Goal: Task Accomplishment & Management: Complete application form

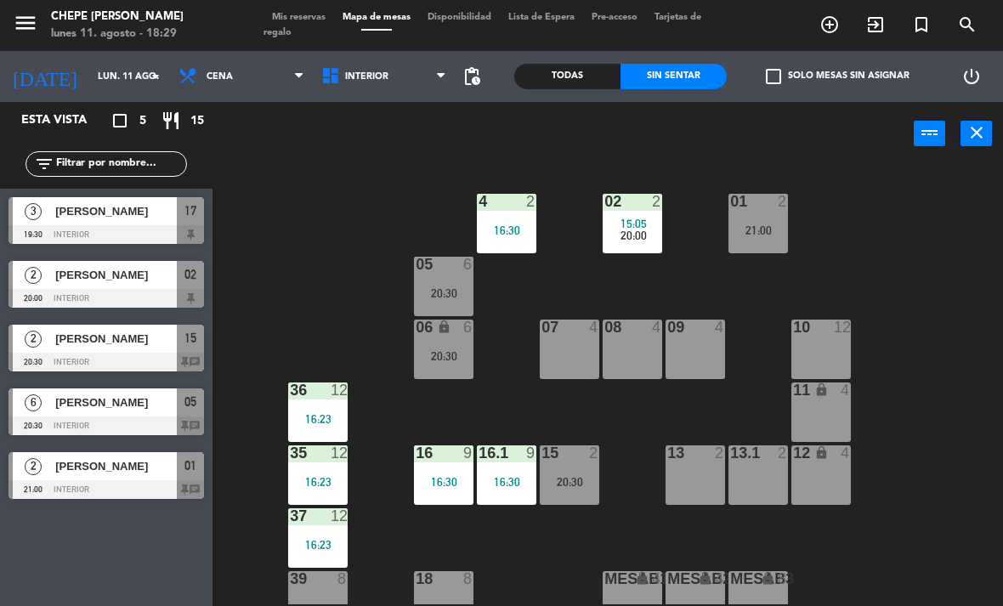
scroll to position [4, 0]
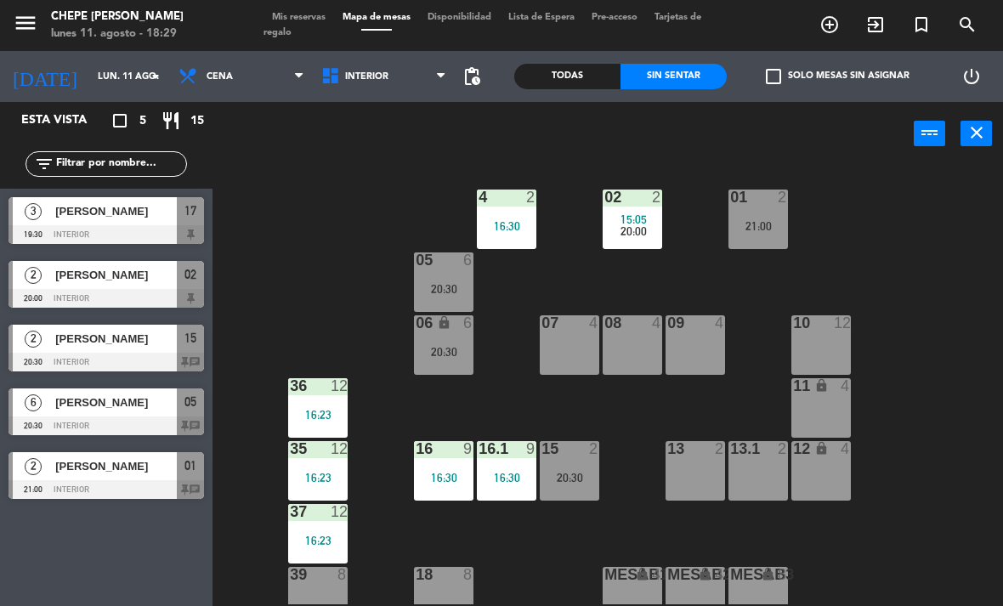
click at [96, 75] on input "lun. 11 ago." at bounding box center [152, 77] width 126 height 28
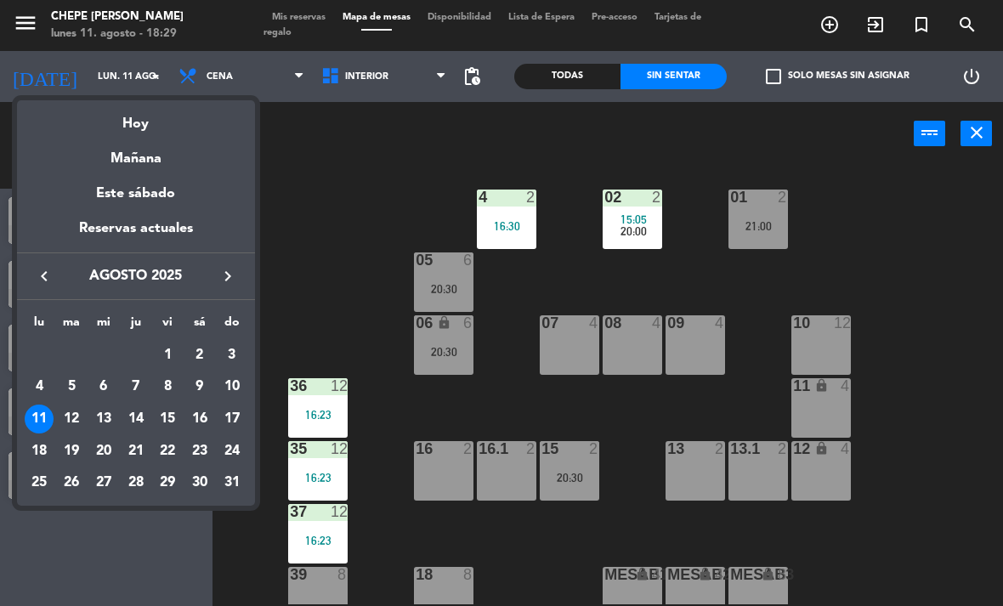
click at [76, 417] on div "12" at bounding box center [71, 419] width 29 height 29
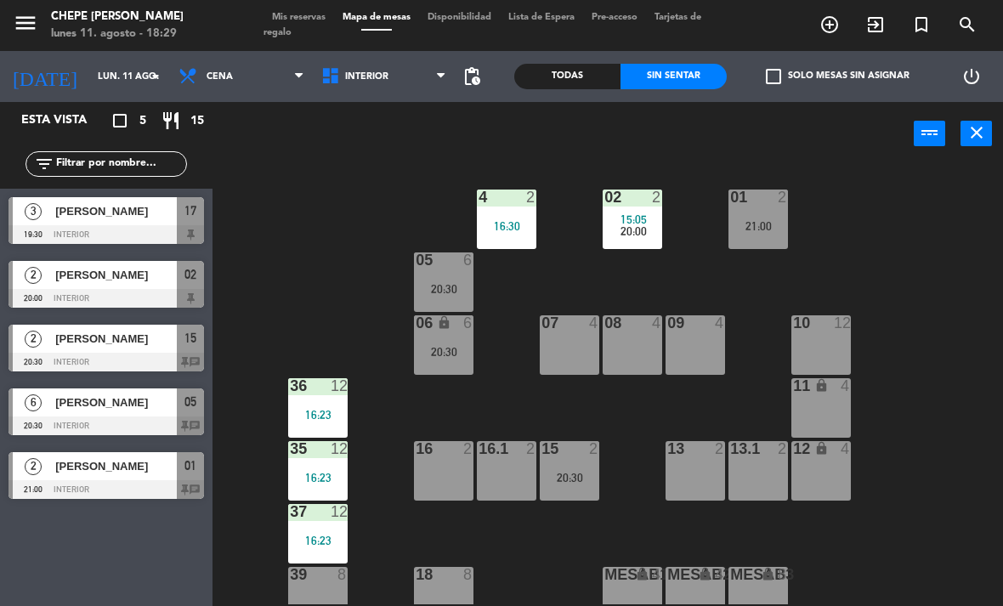
type input "[DATE] ago."
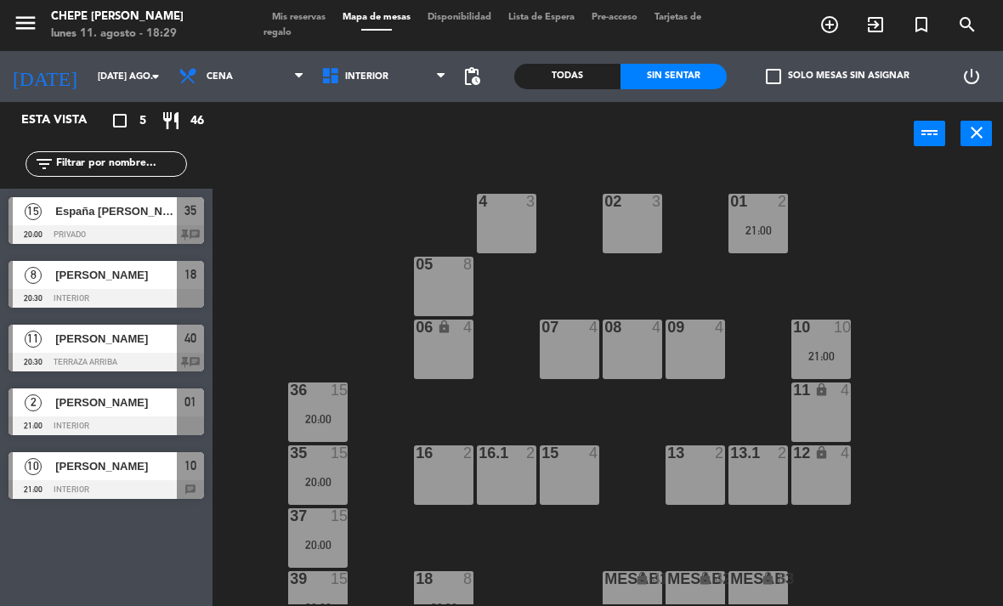
click at [788, 217] on div "01 2 21:00" at bounding box center [757, 223] width 59 height 59
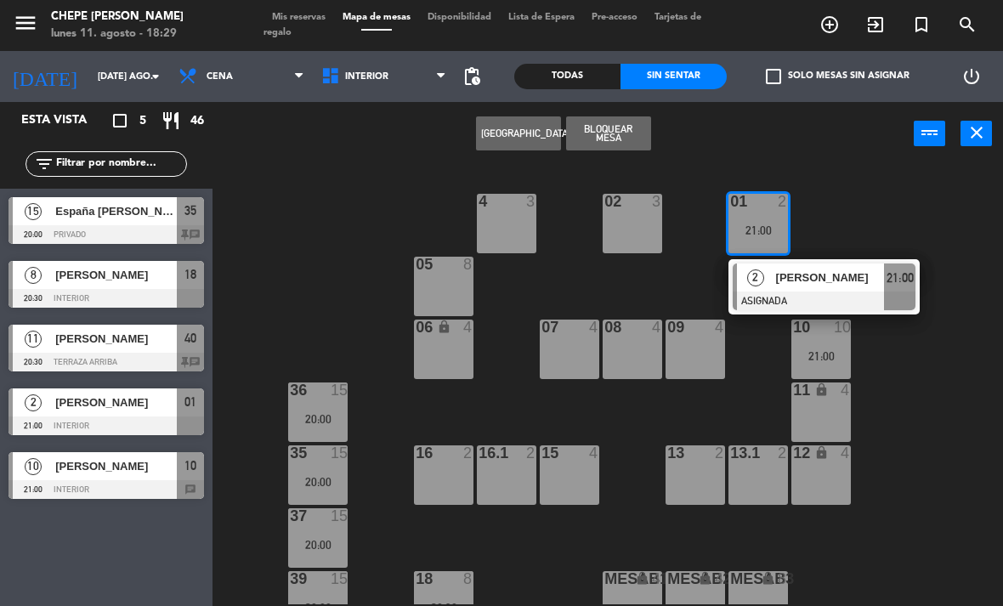
click at [773, 240] on div "01 2 21:00" at bounding box center [757, 223] width 59 height 59
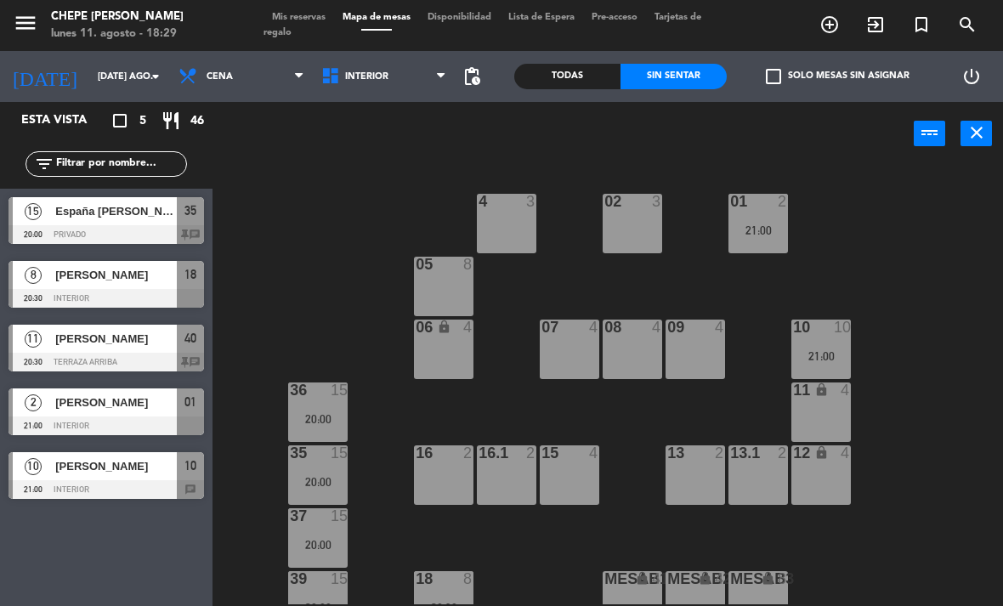
click at [775, 220] on div "01 2 21:00" at bounding box center [757, 223] width 59 height 59
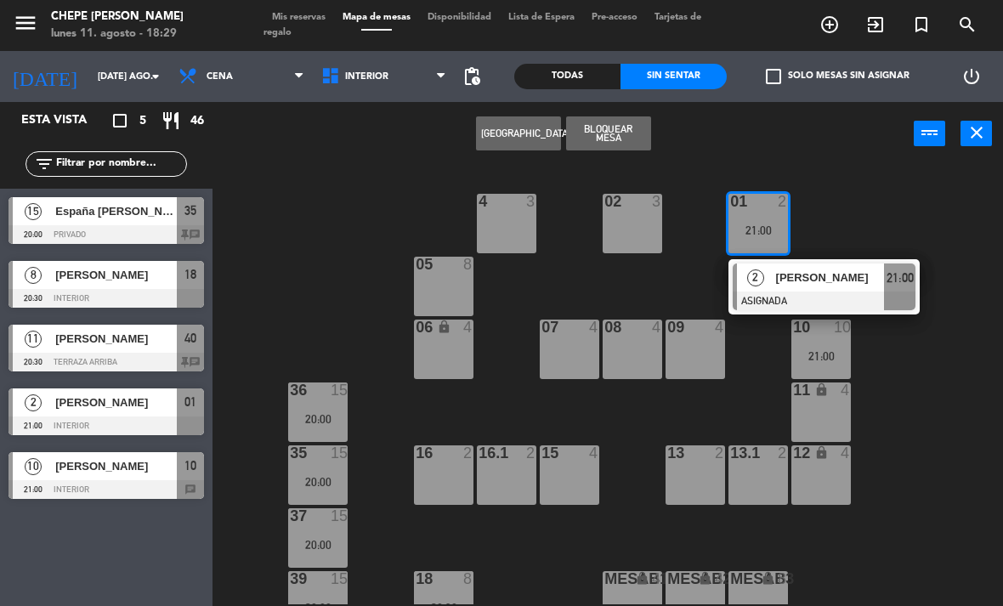
click at [824, 286] on span "[PERSON_NAME]" at bounding box center [830, 278] width 109 height 18
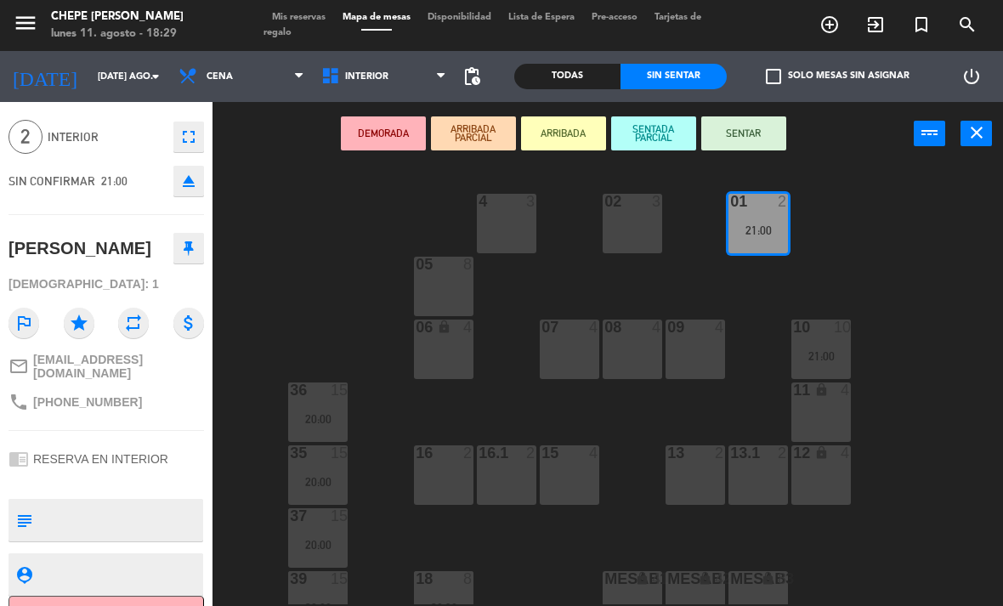
scroll to position [52, 0]
click at [372, 80] on span "Interior" at bounding box center [366, 76] width 43 height 11
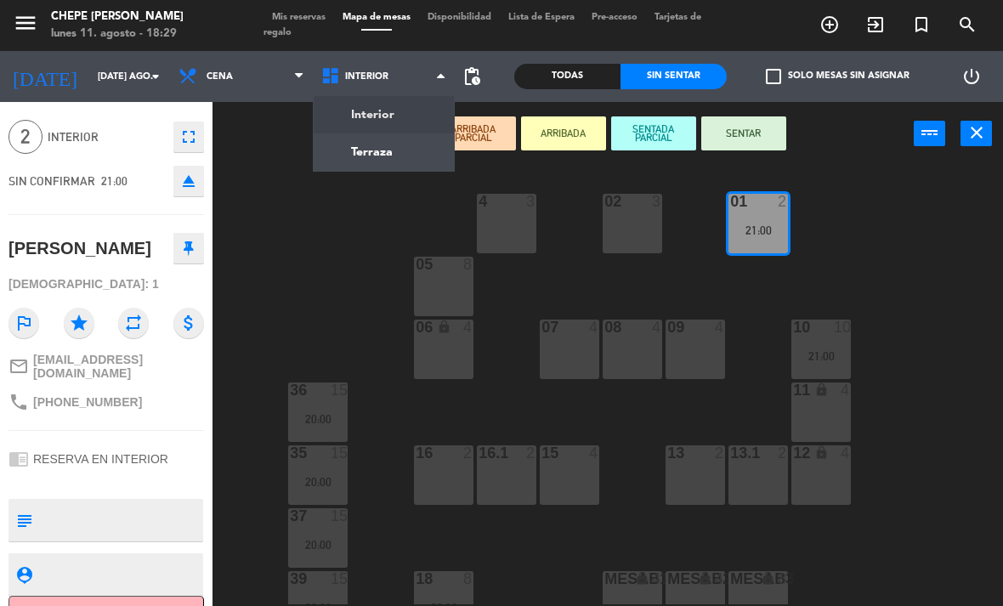
click at [371, 149] on ng-component "menu Chepe [PERSON_NAME] lunes 11. agosto - 18:29 Mis reservas Mapa de mesas Di…" at bounding box center [501, 303] width 1003 height 606
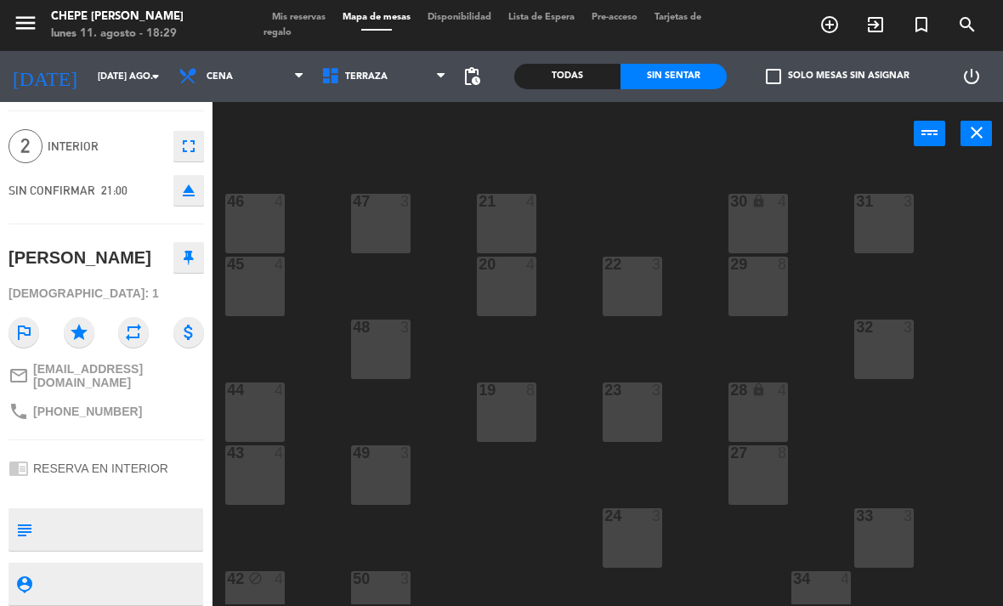
click at [384, 241] on div "47 3" at bounding box center [380, 223] width 59 height 59
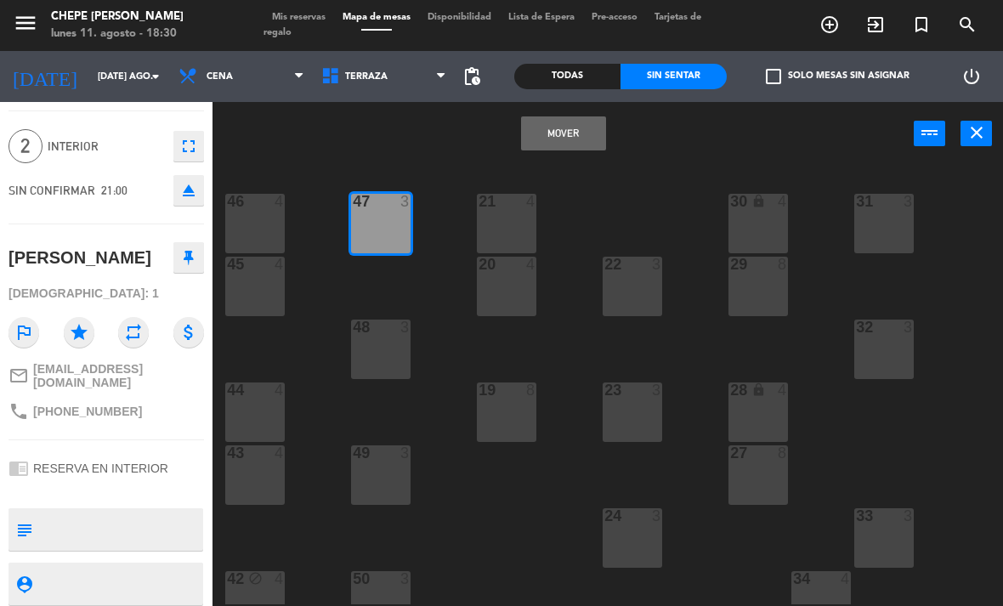
click at [571, 140] on button "Mover" at bounding box center [563, 133] width 85 height 34
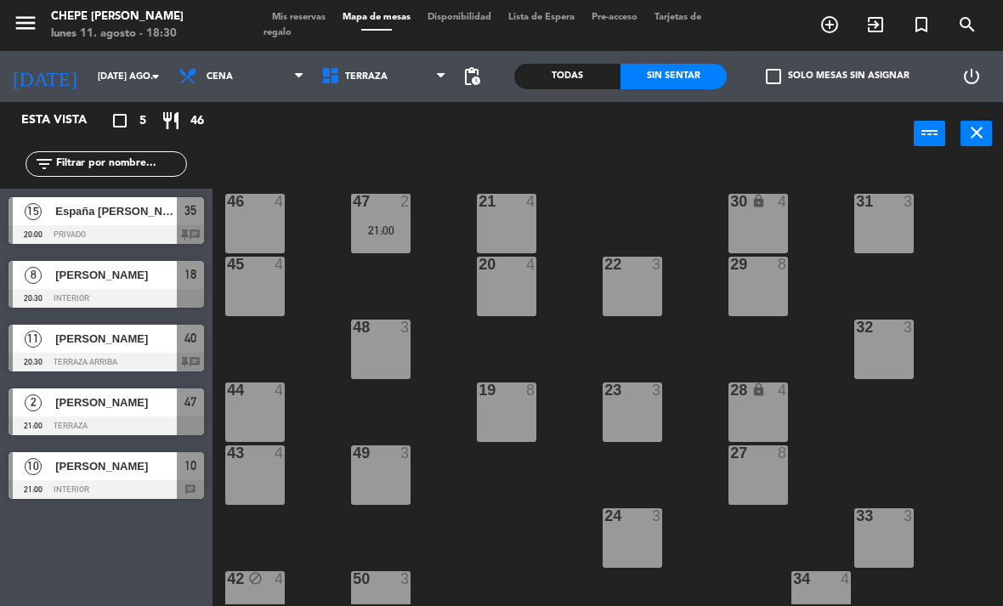
click at [387, 231] on div "21:00" at bounding box center [380, 230] width 59 height 12
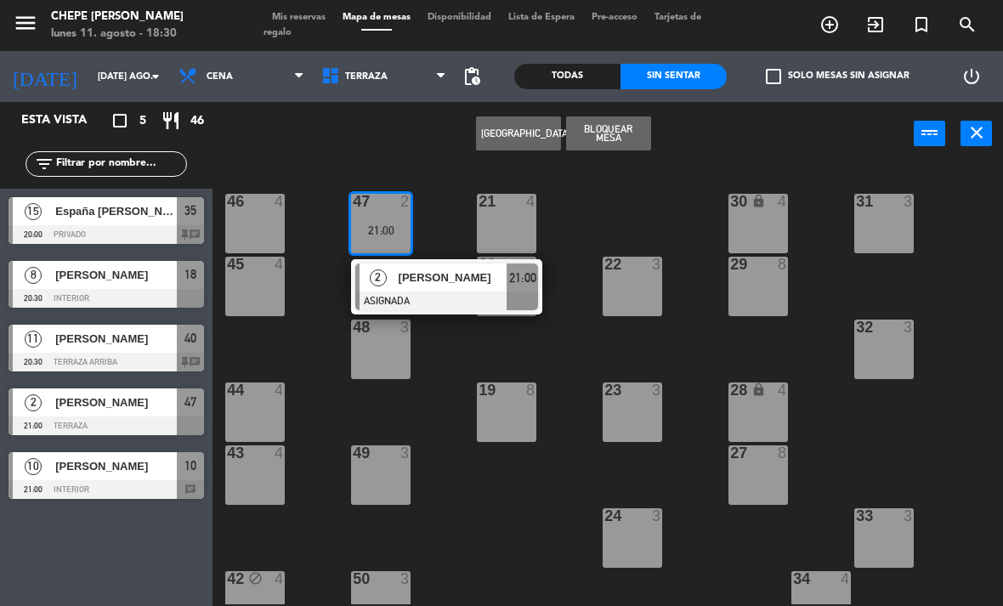
click at [440, 287] on div "[PERSON_NAME]" at bounding box center [452, 277] width 110 height 28
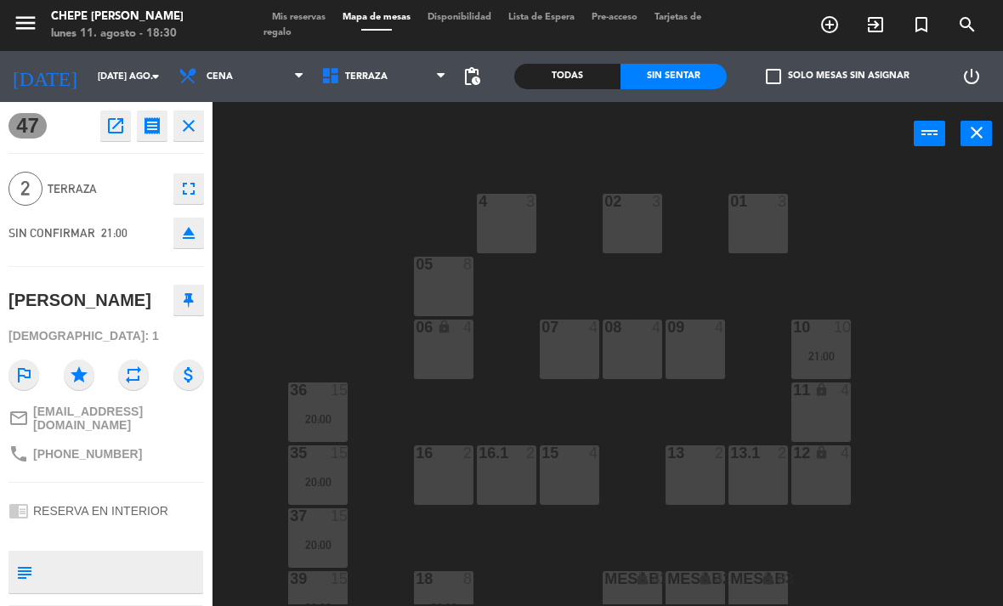
click at [96, 554] on textarea at bounding box center [120, 572] width 162 height 36
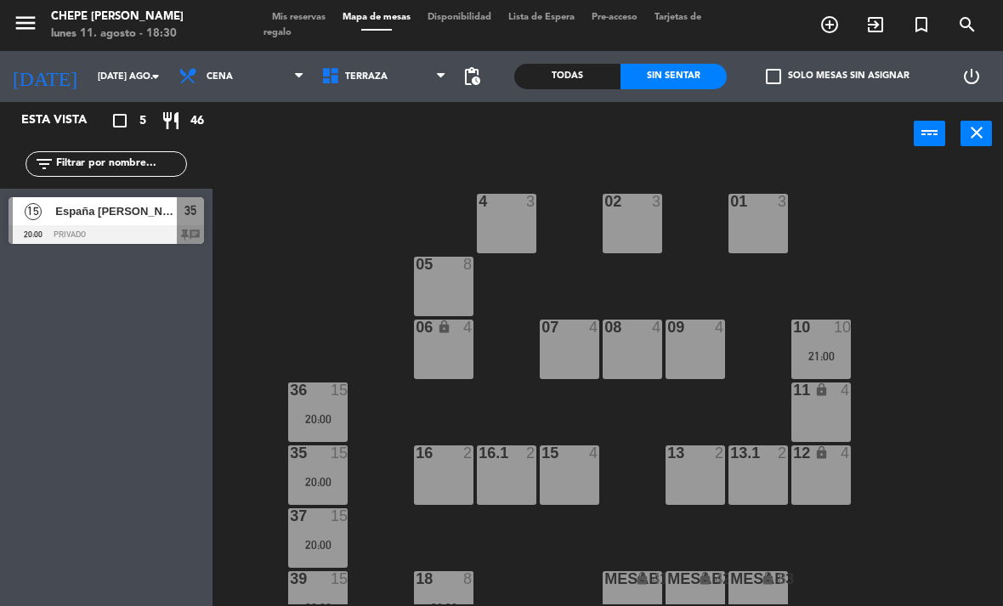
click at [105, 84] on input "[DATE] ago." at bounding box center [152, 77] width 126 height 28
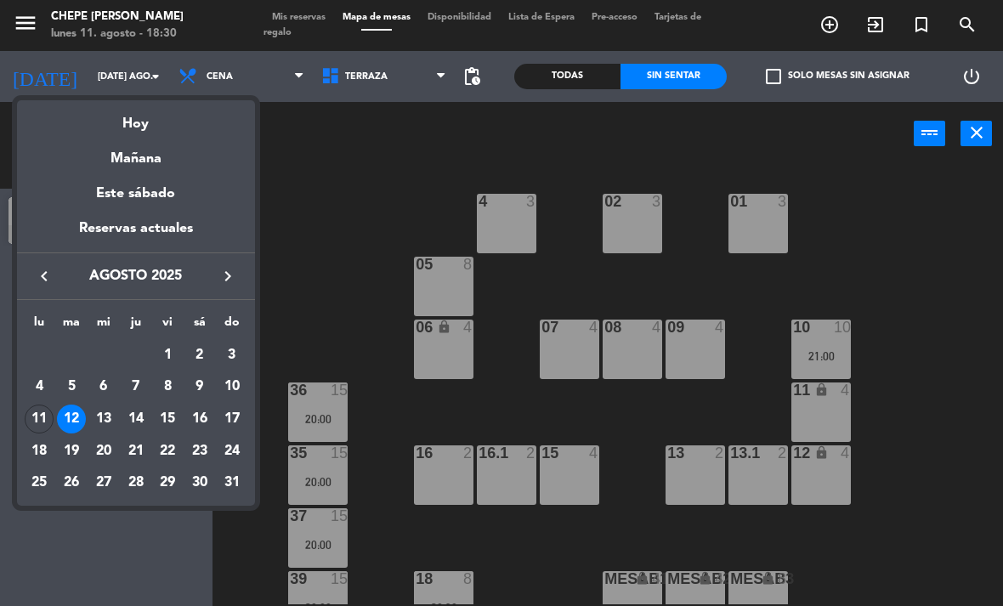
click at [332, 212] on div at bounding box center [501, 303] width 1003 height 606
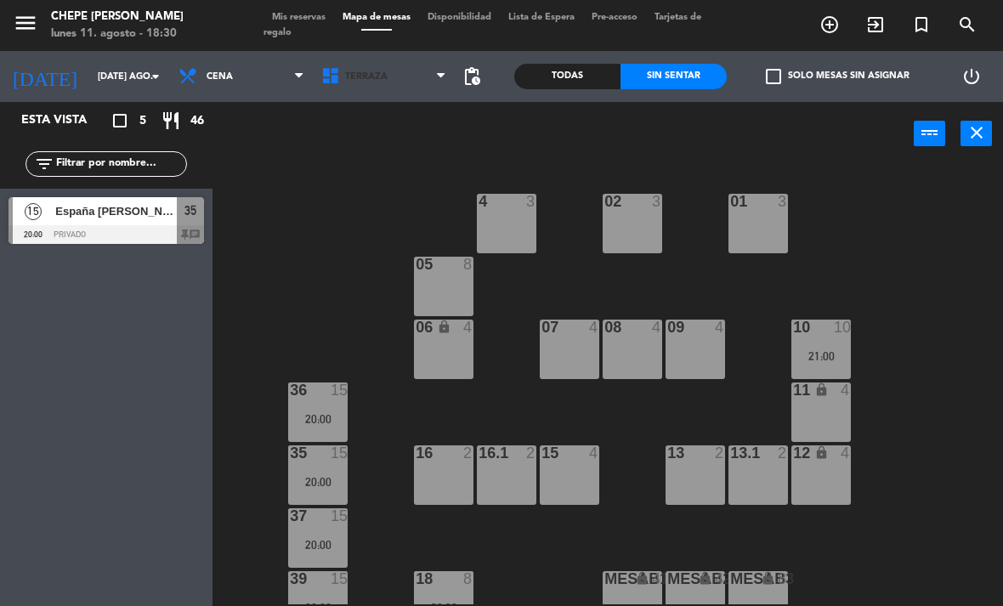
click at [367, 74] on span "Terraza" at bounding box center [366, 76] width 42 height 11
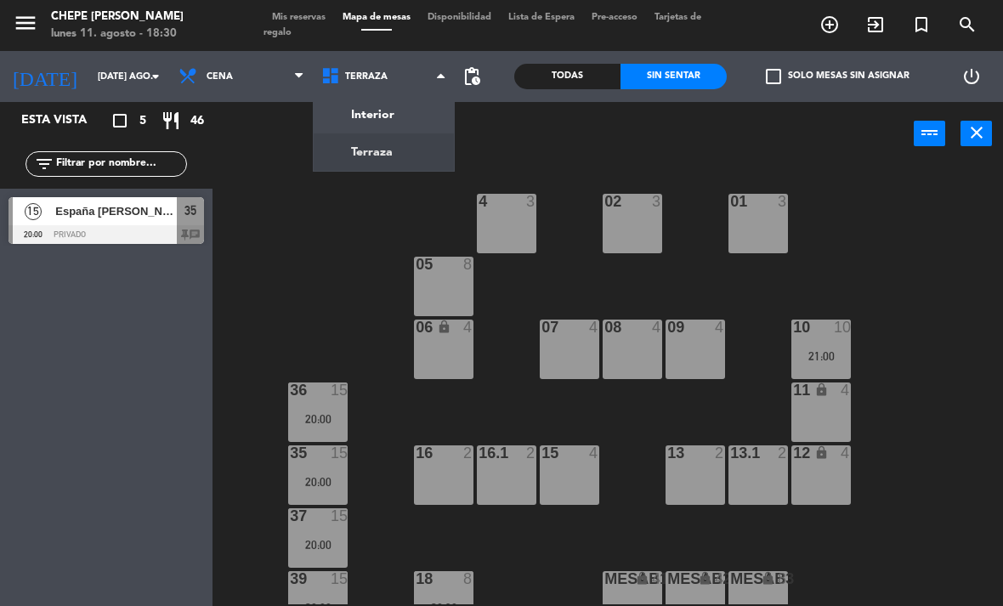
click at [401, 112] on ng-component "menu Chepe [PERSON_NAME] lunes 11. agosto - 18:30 Mis reservas Mapa de mesas Di…" at bounding box center [501, 303] width 1003 height 606
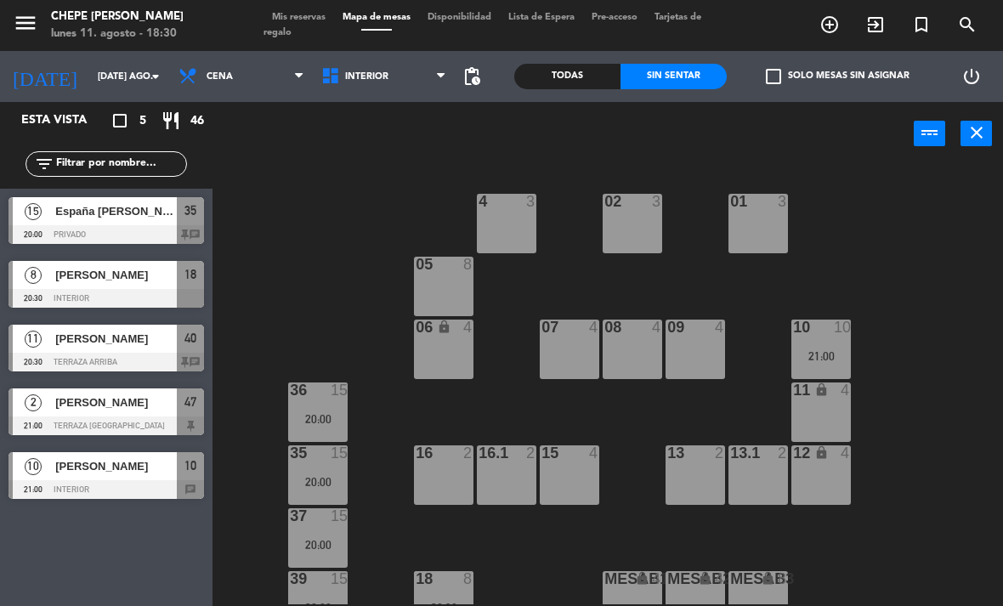
click at [314, 13] on span "Mis reservas" at bounding box center [298, 17] width 71 height 9
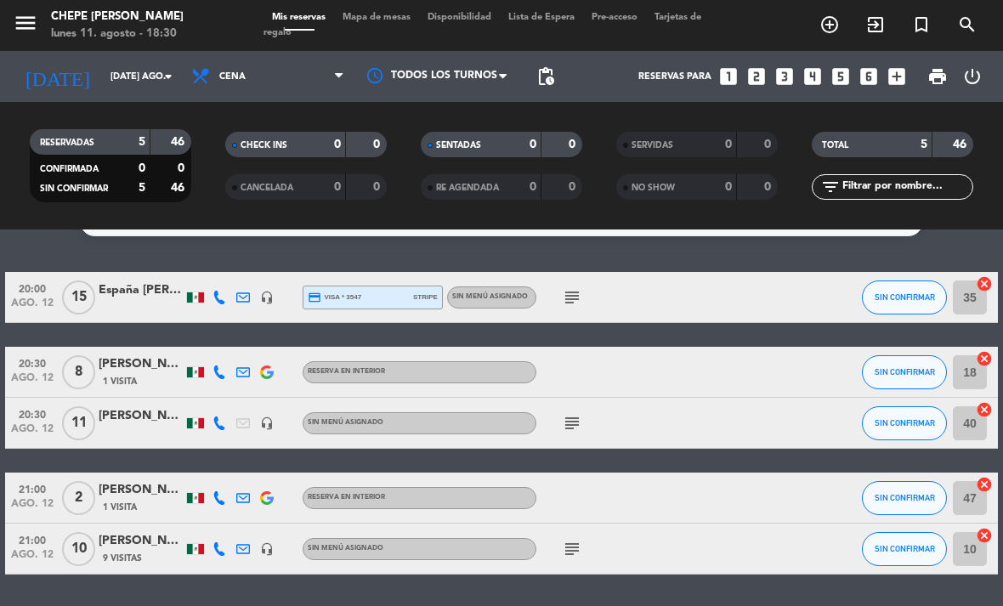
scroll to position [35, 0]
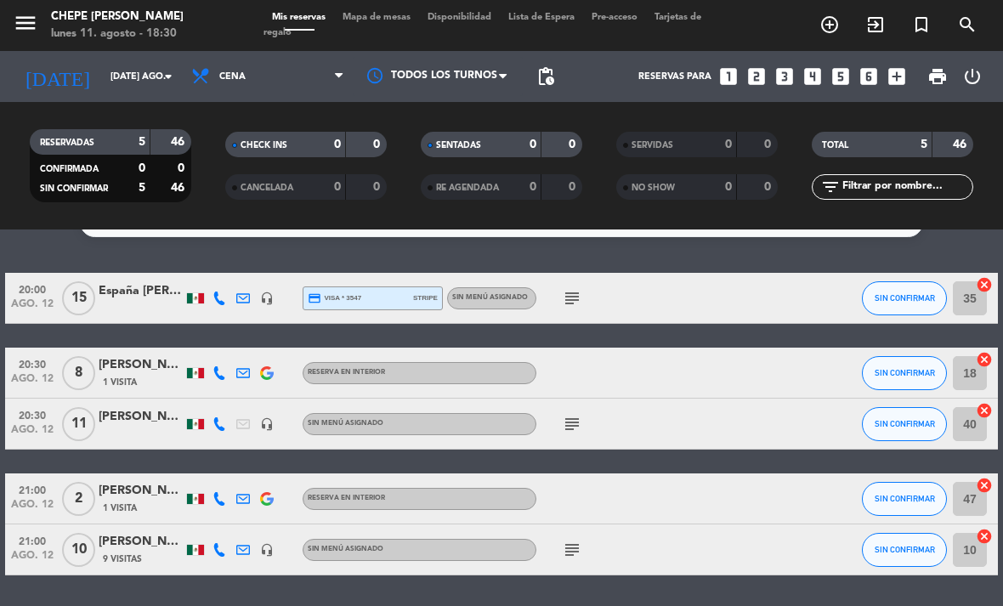
click at [603, 494] on div at bounding box center [607, 498] width 143 height 50
click at [115, 497] on div "[PERSON_NAME]" at bounding box center [141, 491] width 85 height 20
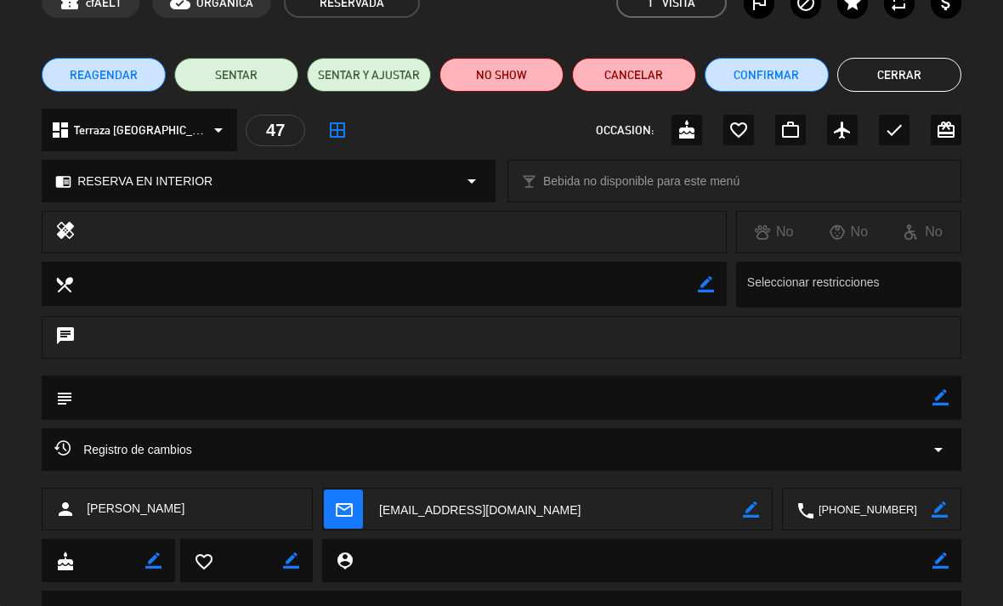
scroll to position [111, 0]
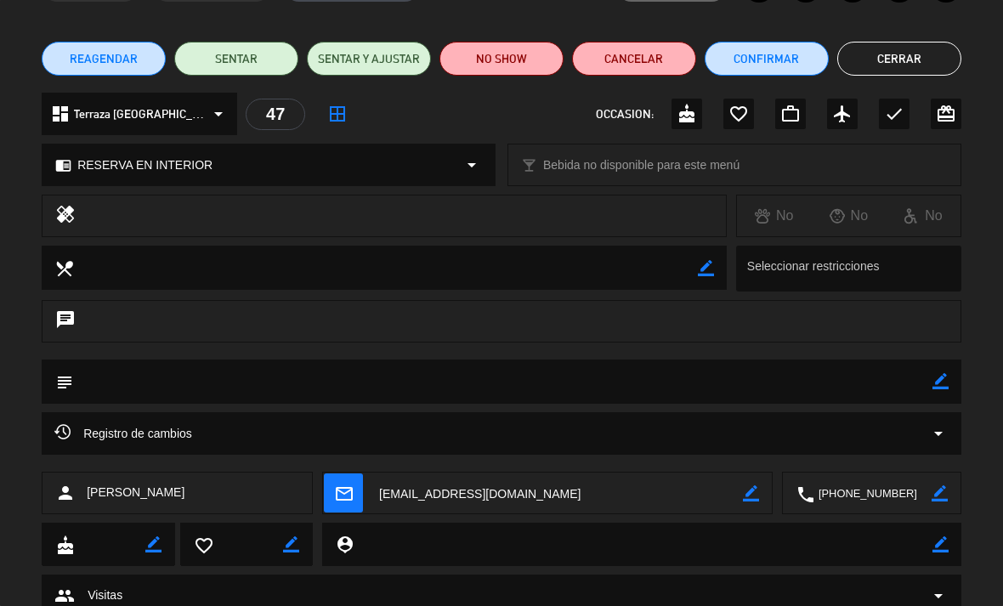
click at [925, 433] on div "Registro de cambios arrow_drop_down" at bounding box center [501, 433] width 894 height 20
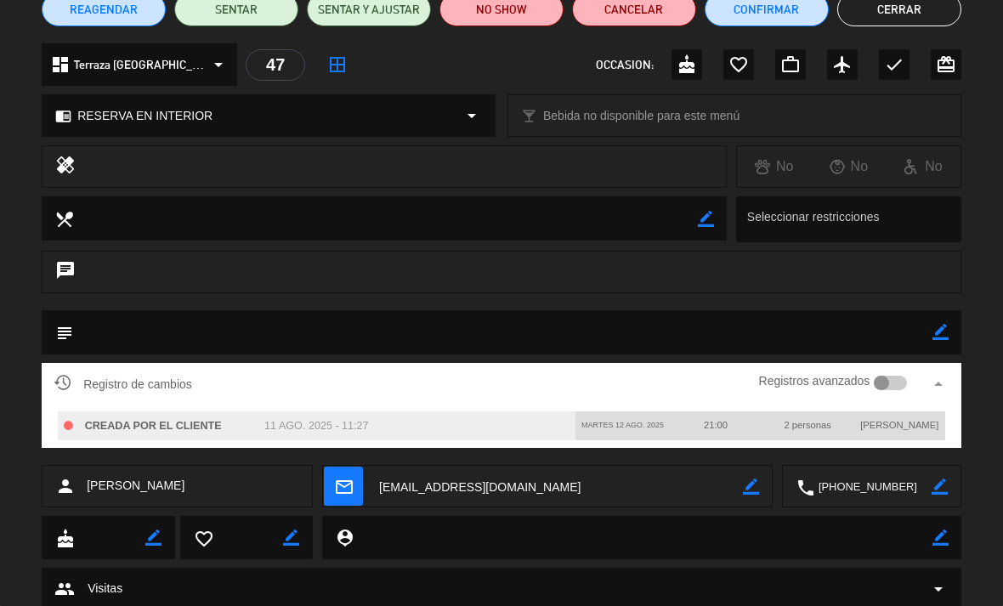
scroll to position [166, 0]
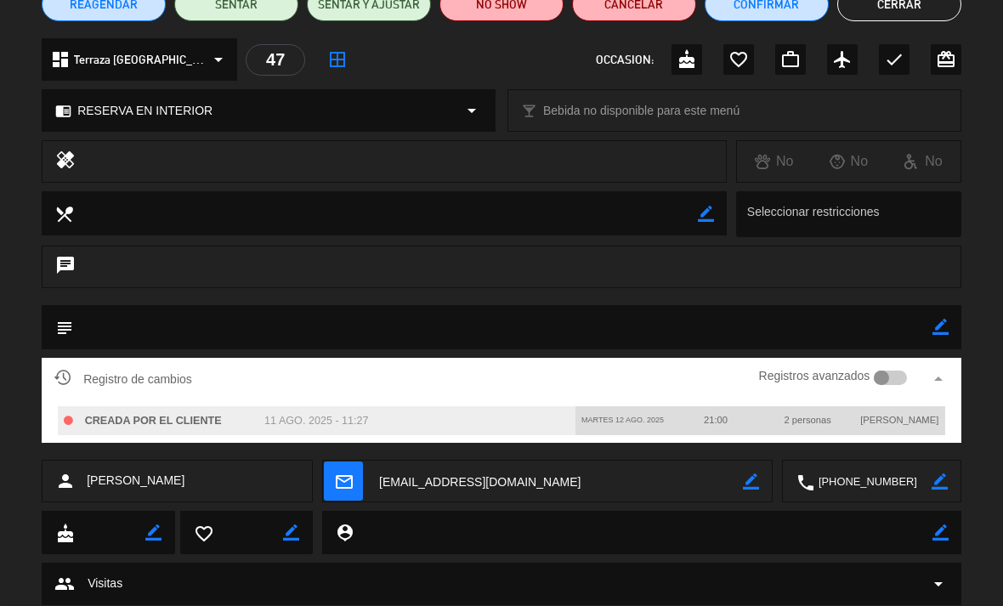
click at [598, 313] on textarea at bounding box center [502, 326] width 859 height 43
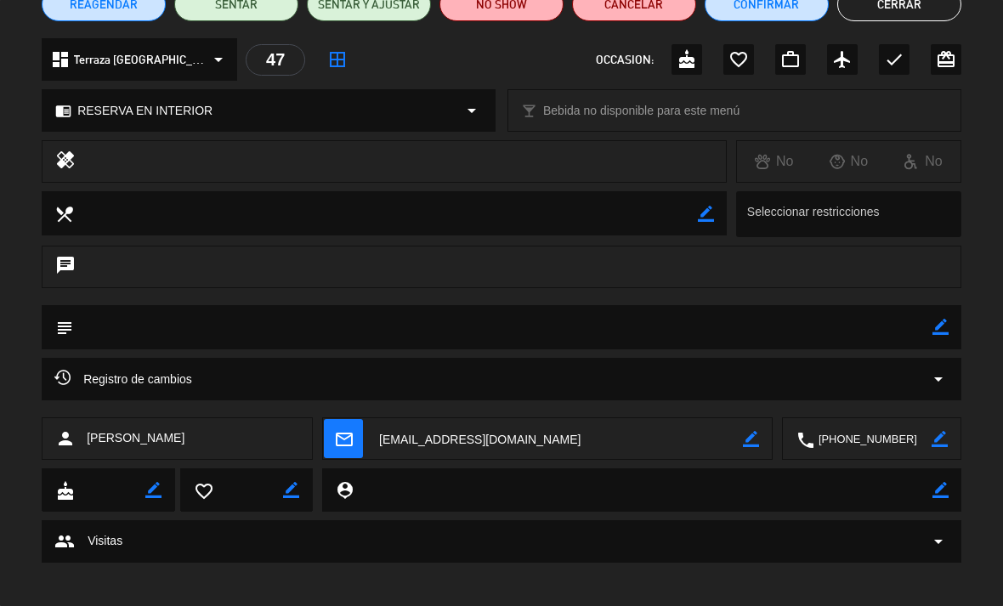
click at [937, 331] on icon "border_color" at bounding box center [940, 327] width 16 height 16
click at [855, 315] on textarea at bounding box center [502, 326] width 859 height 43
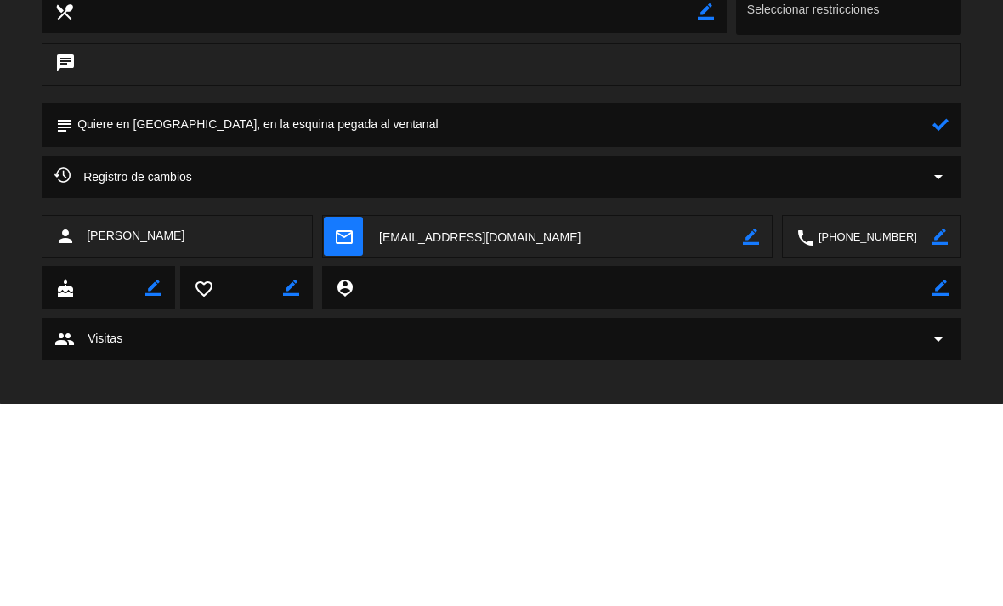
type textarea "Quiere en [GEOGRAPHIC_DATA], en la esquina pegada al ventanal"
click at [934, 319] on icon at bounding box center [940, 327] width 16 height 16
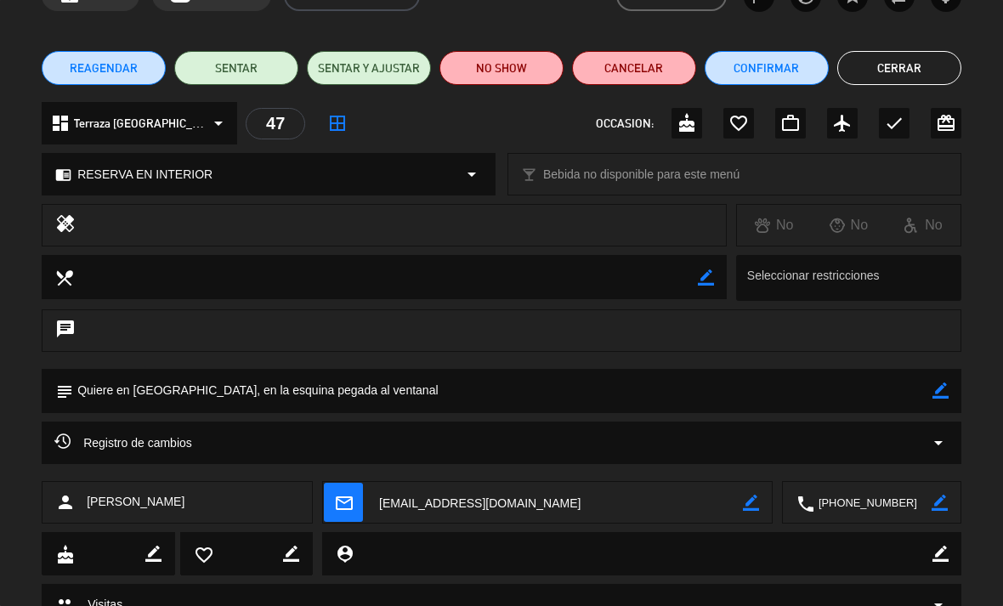
scroll to position [98, 0]
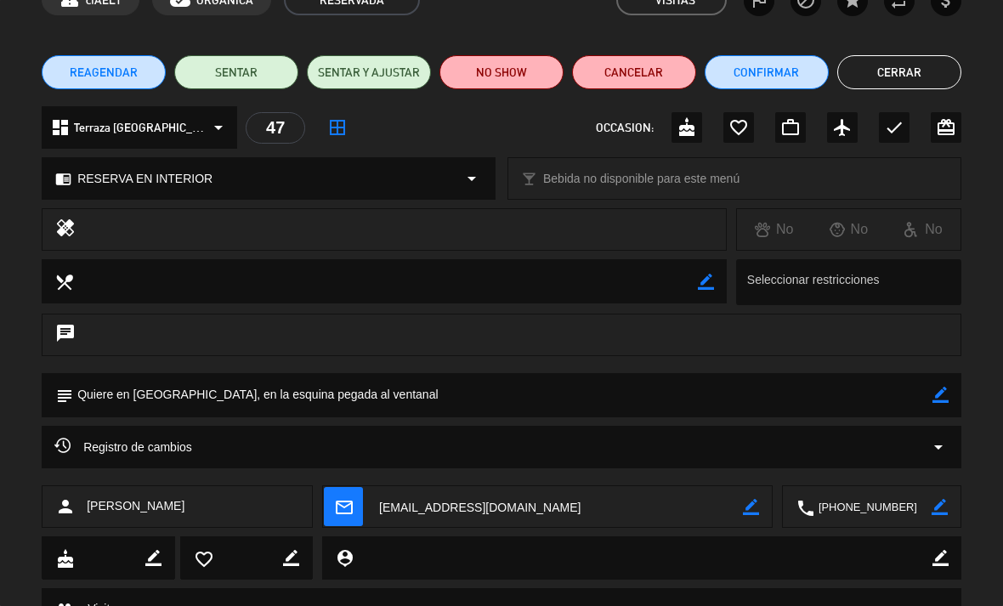
click at [926, 62] on button "Cerrar" at bounding box center [899, 72] width 124 height 34
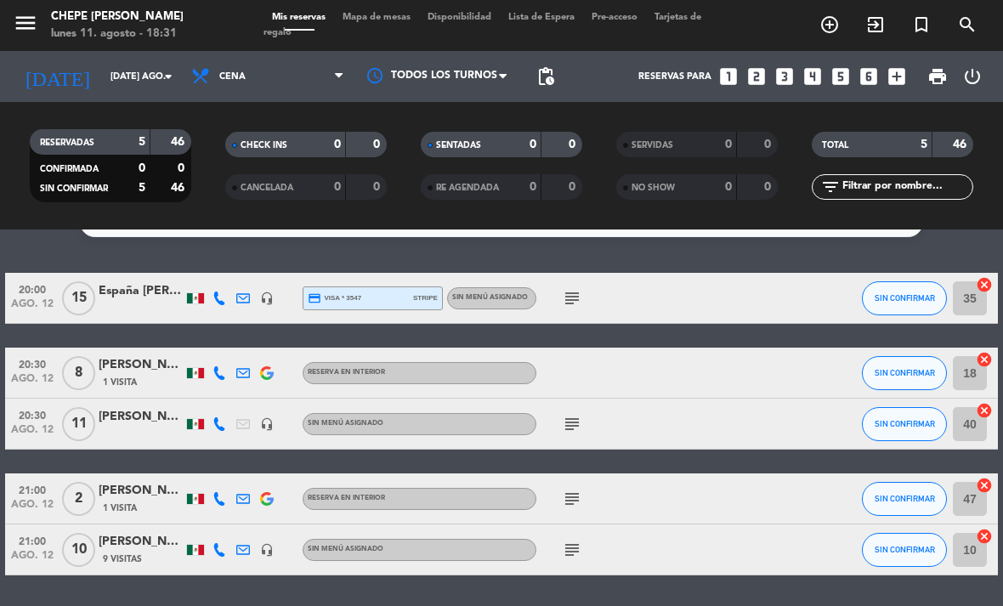
click at [367, 13] on span "Mapa de mesas" at bounding box center [376, 17] width 85 height 9
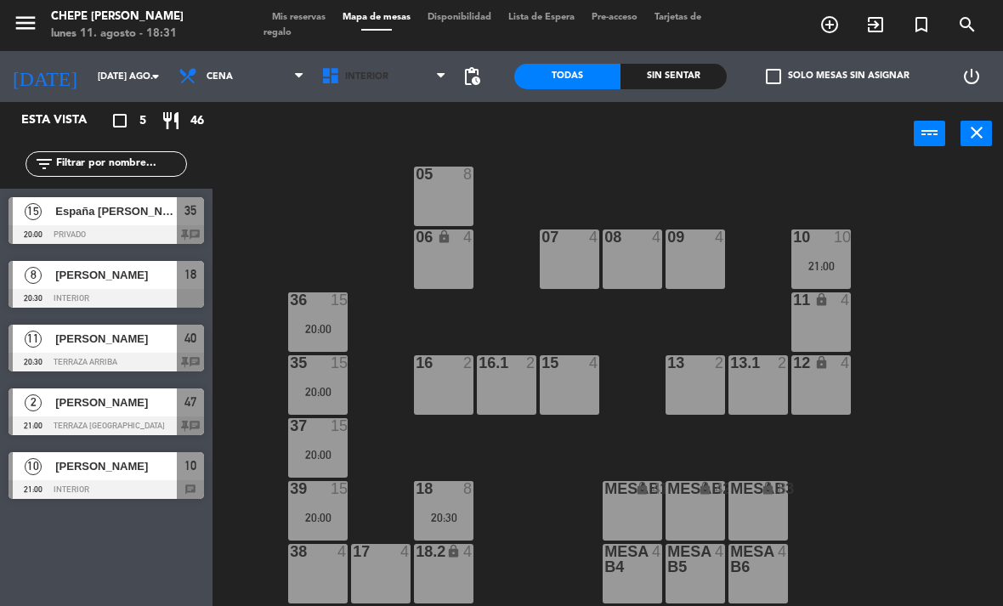
click at [365, 83] on span "Interior" at bounding box center [384, 76] width 143 height 37
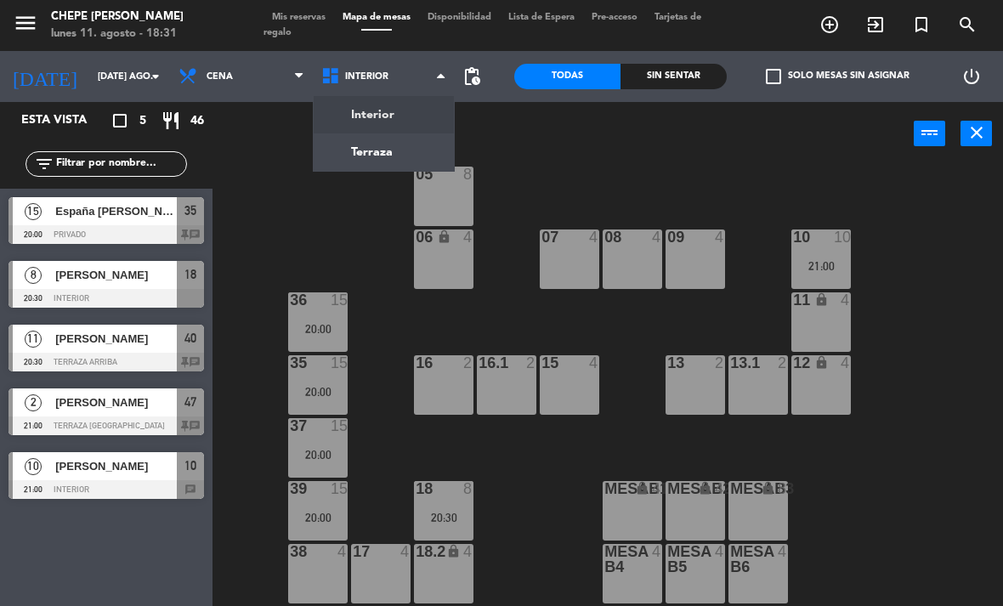
scroll to position [90, 0]
click at [394, 145] on ng-component "menu Chepe [PERSON_NAME] lunes 11. agosto - 18:31 Mis reservas Mapa de mesas Di…" at bounding box center [501, 303] width 1003 height 606
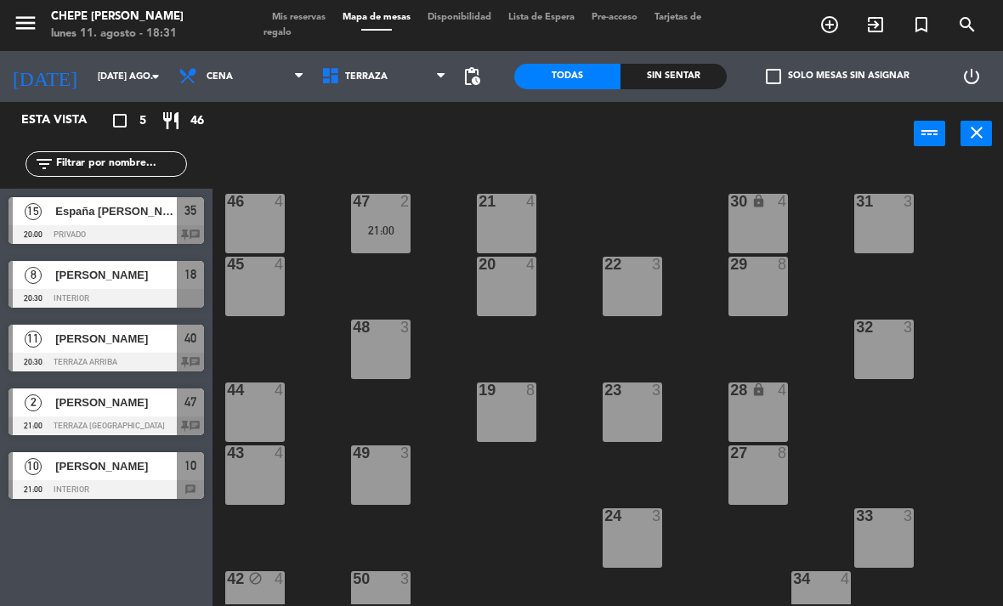
click at [404, 221] on div "47 2 21:00" at bounding box center [380, 223] width 59 height 59
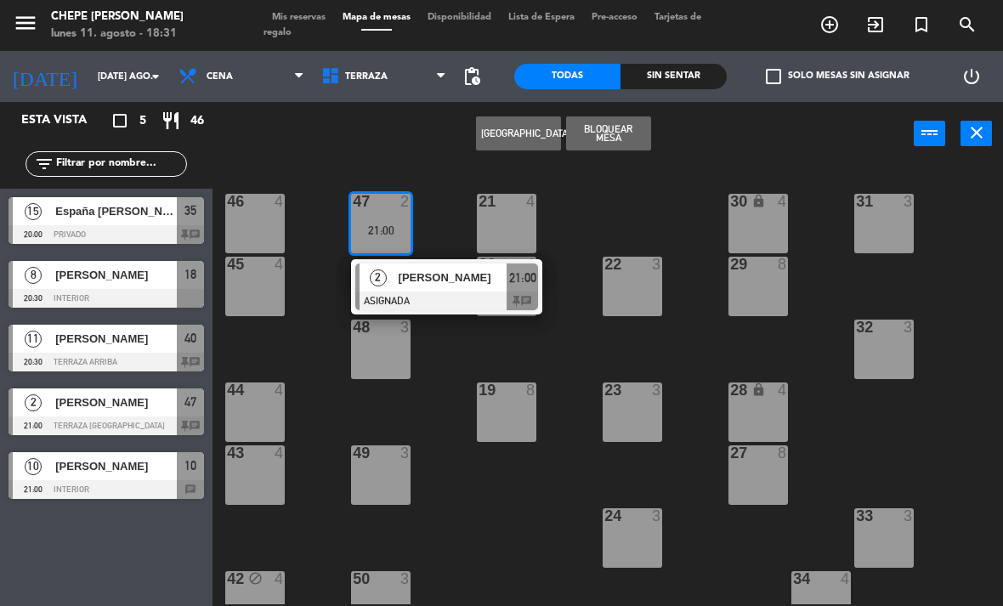
click at [461, 286] on span "[PERSON_NAME]" at bounding box center [453, 278] width 109 height 18
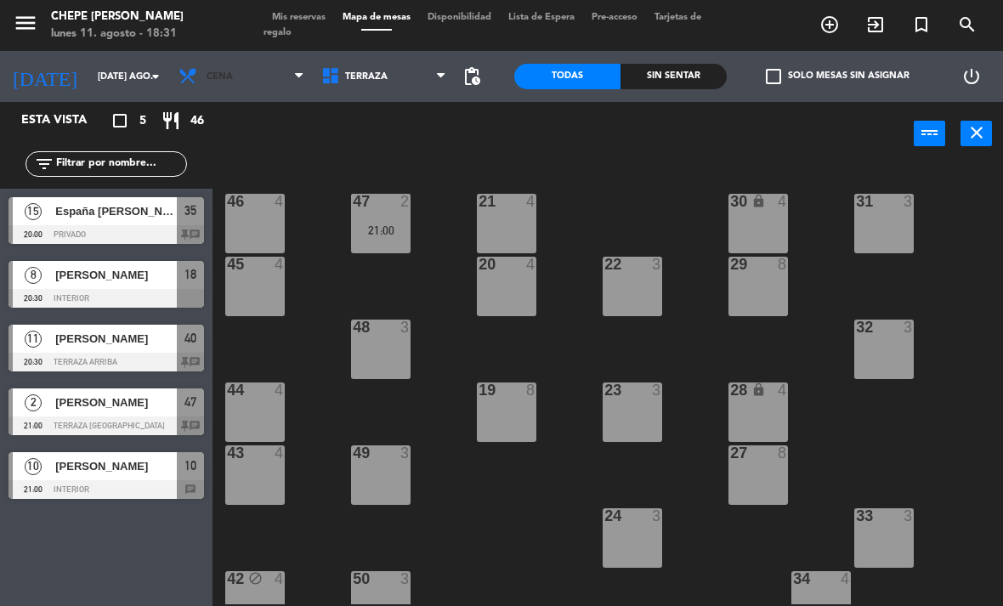
click at [218, 83] on span "Cena" at bounding box center [241, 76] width 143 height 37
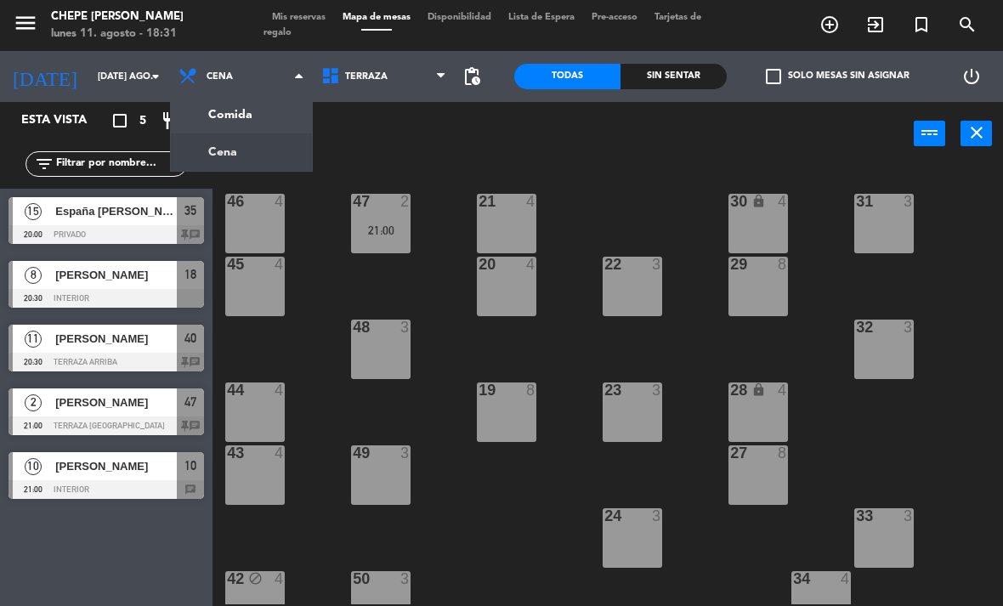
click at [417, 122] on div "power_input close" at bounding box center [562, 134] width 701 height 65
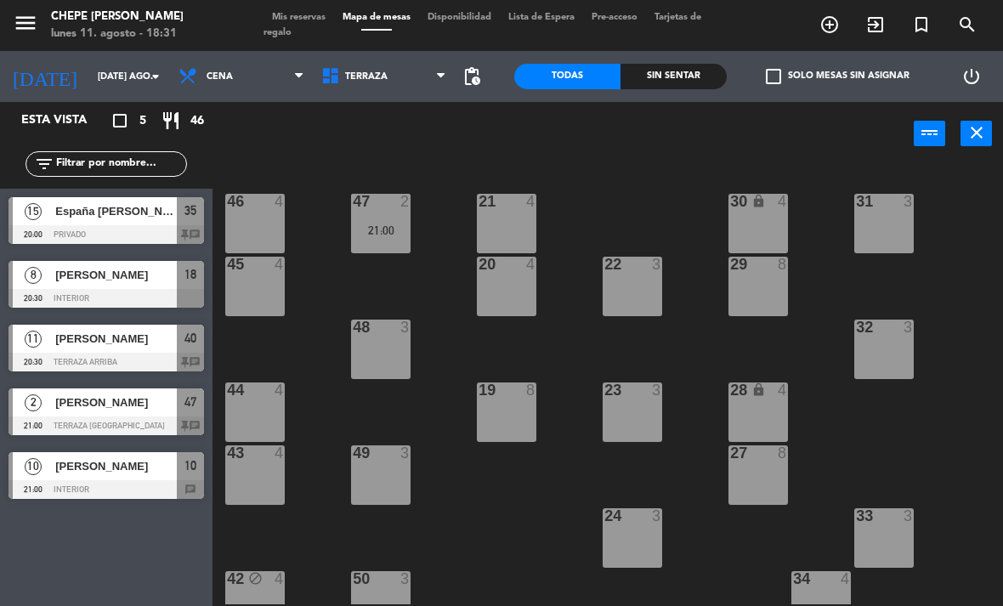
click at [110, 79] on input "[DATE] ago." at bounding box center [152, 77] width 126 height 28
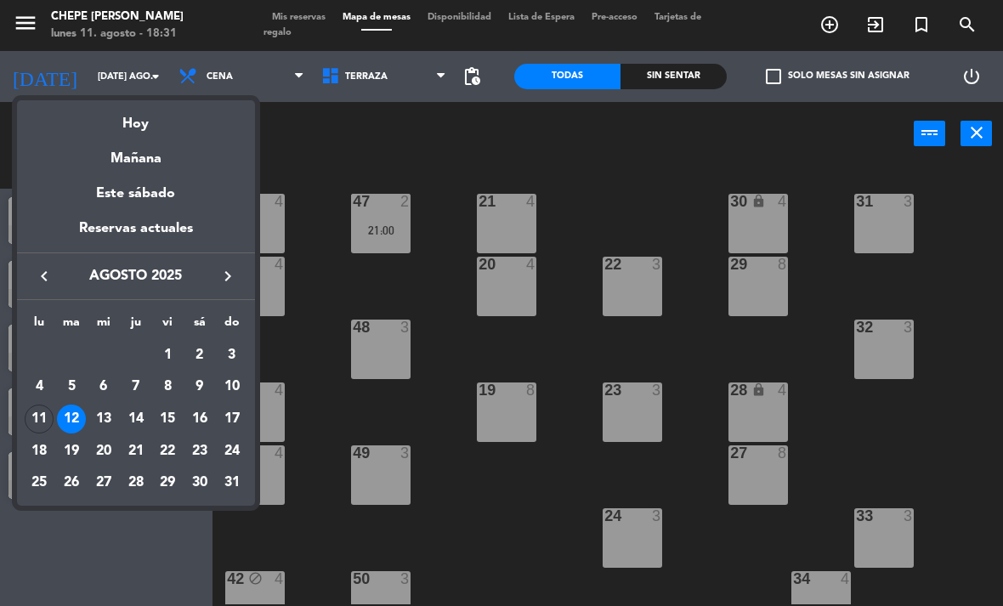
click at [42, 409] on div "11" at bounding box center [39, 419] width 29 height 29
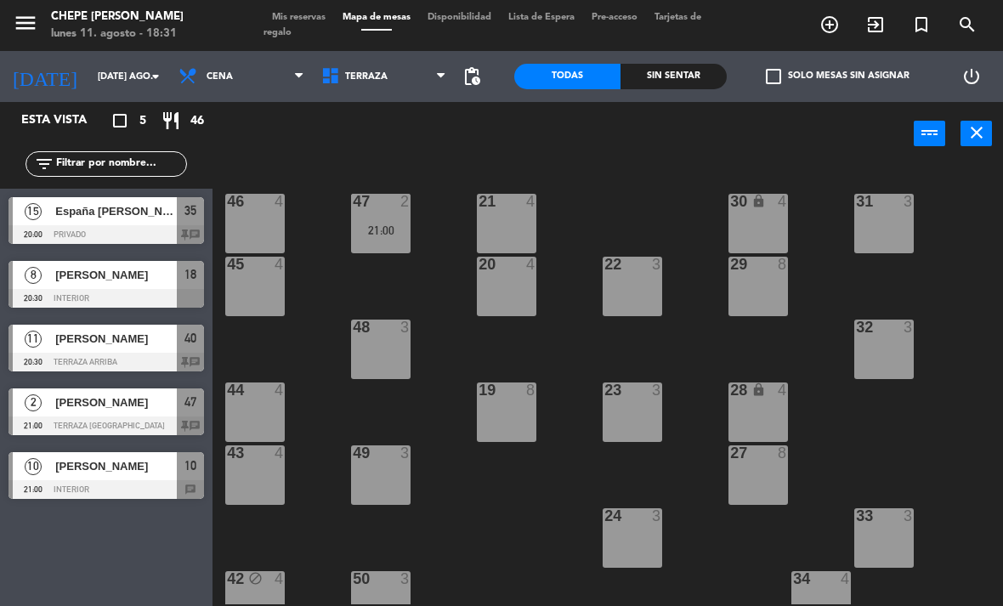
type input "lun. 11 ago."
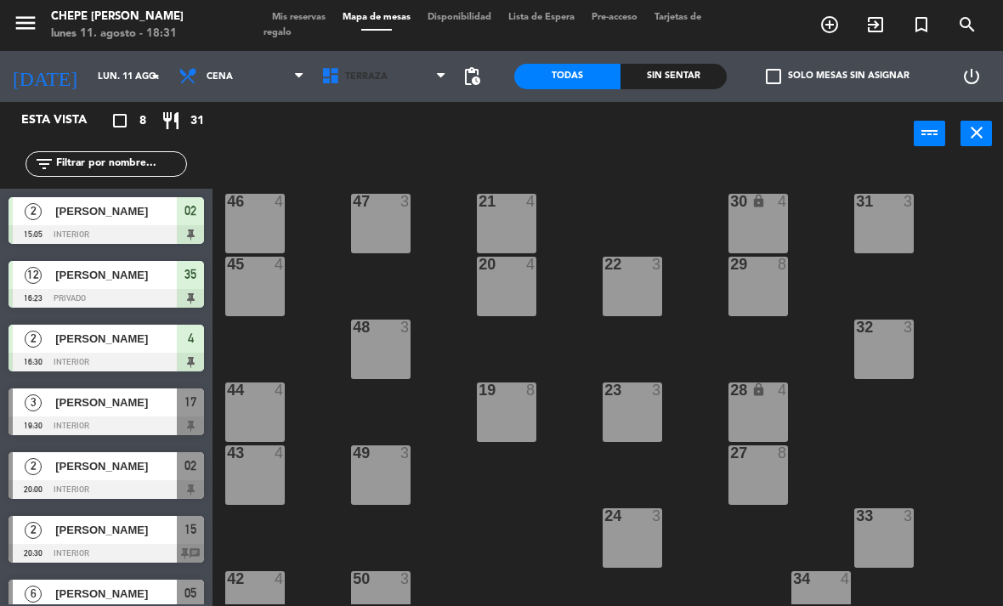
click at [388, 76] on span "Terraza" at bounding box center [384, 76] width 143 height 37
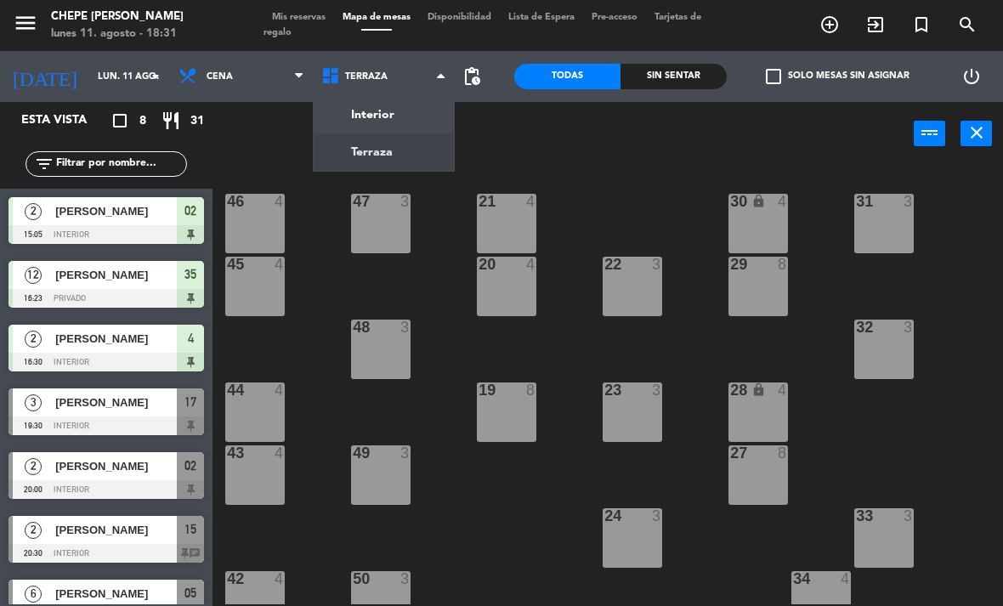
click at [399, 106] on ng-component "menu Chepe [PERSON_NAME] lunes 11. agosto - 18:31 Mis reservas Mapa de mesas Di…" at bounding box center [501, 303] width 1003 height 606
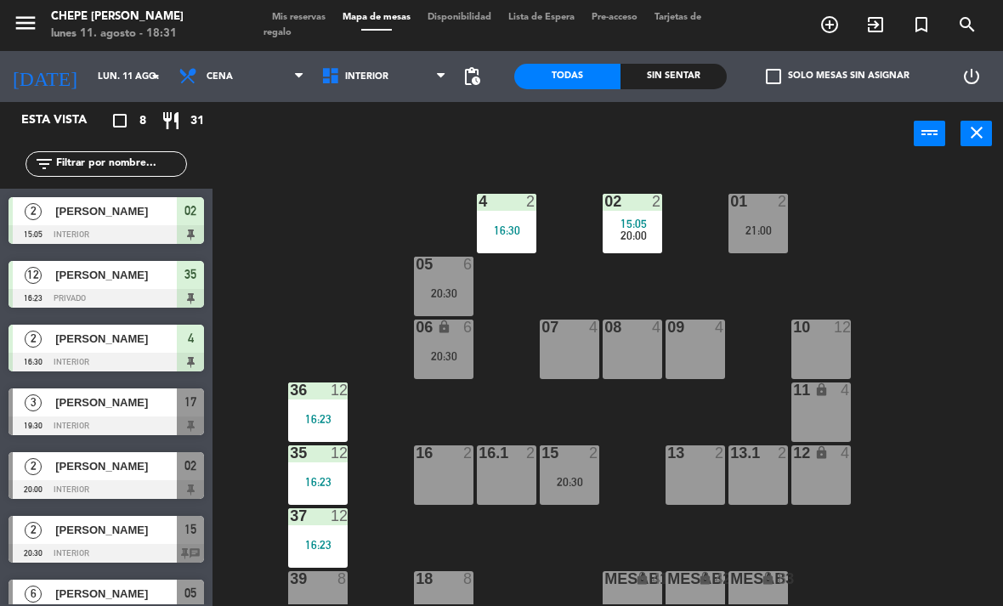
click at [624, 232] on span "20:00" at bounding box center [633, 236] width 26 height 14
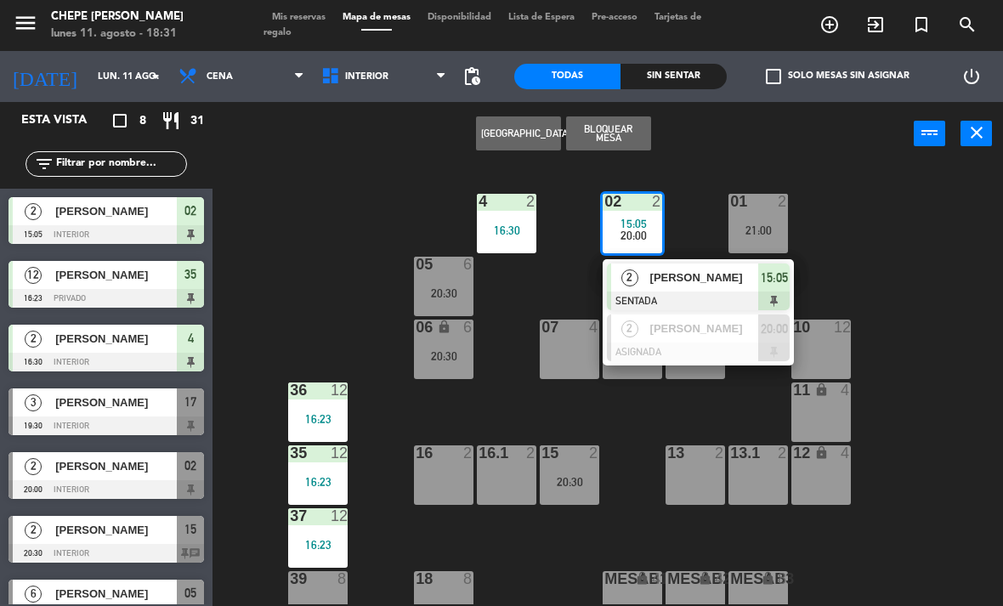
click at [699, 275] on span "[PERSON_NAME]" at bounding box center [704, 278] width 109 height 18
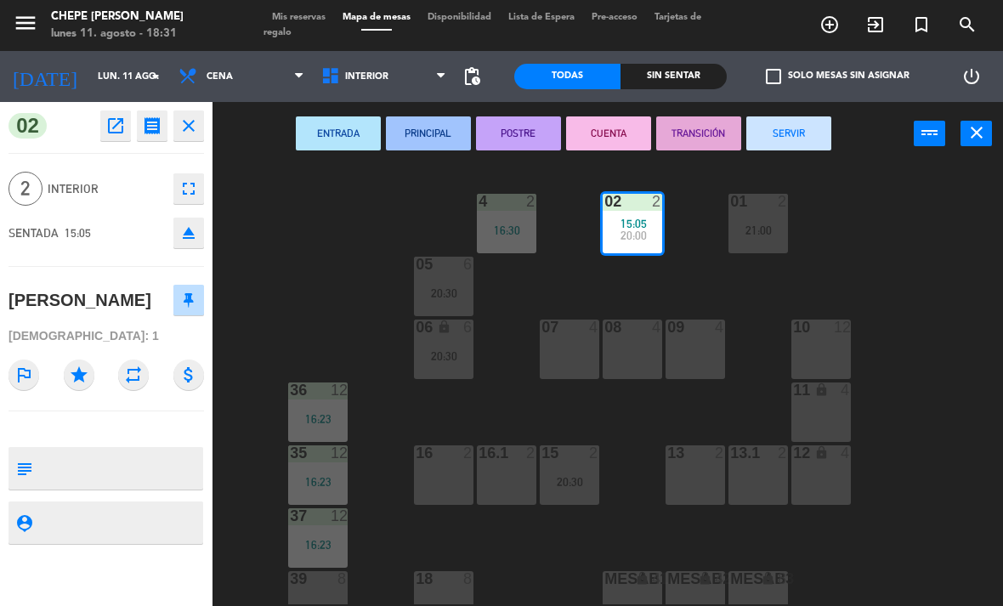
click at [811, 116] on button "SERVIR" at bounding box center [788, 133] width 85 height 34
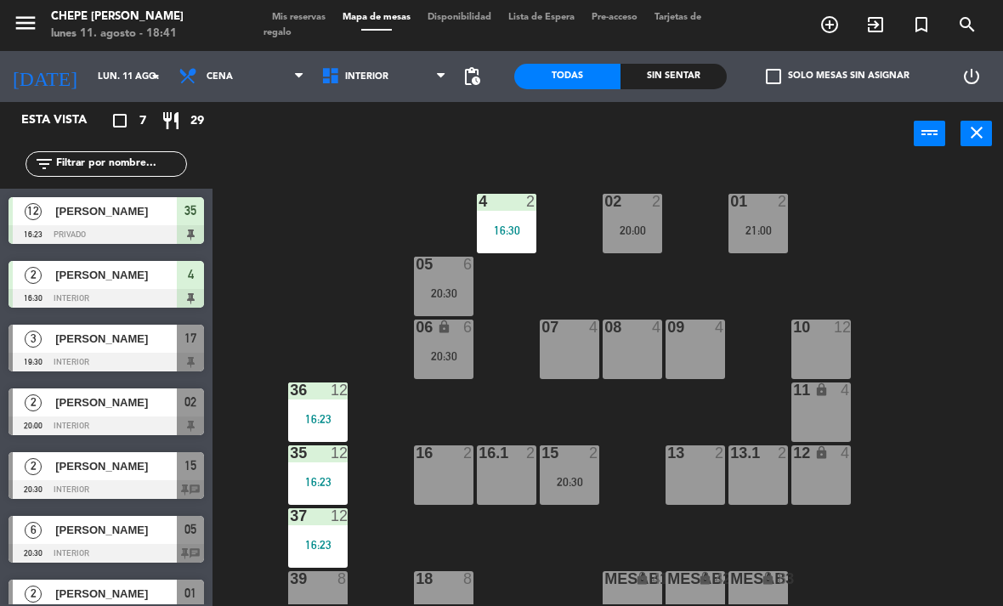
click at [710, 86] on div "Sin sentar" at bounding box center [673, 76] width 106 height 25
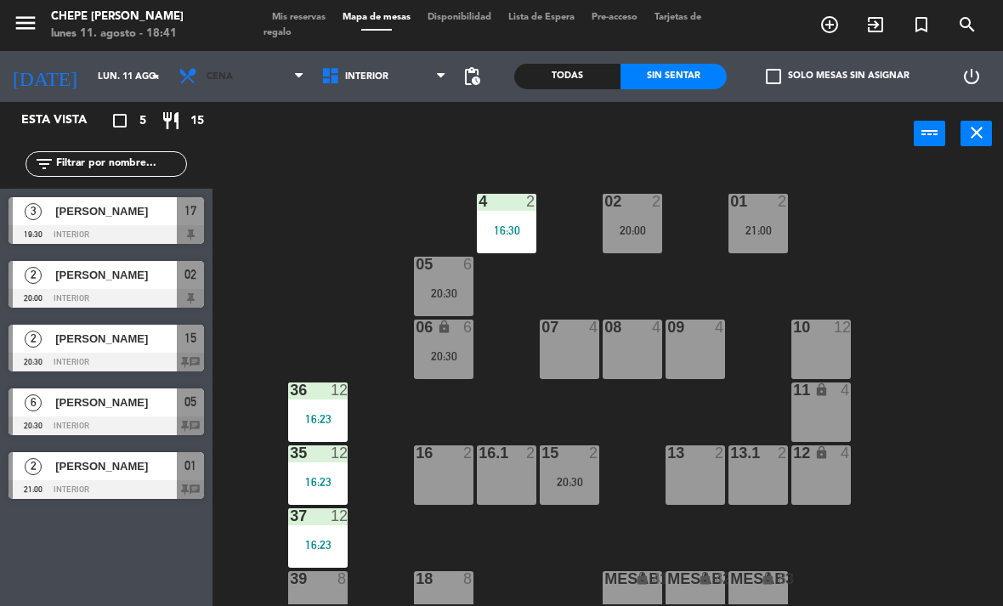
click at [210, 93] on span "Cena" at bounding box center [241, 76] width 143 height 37
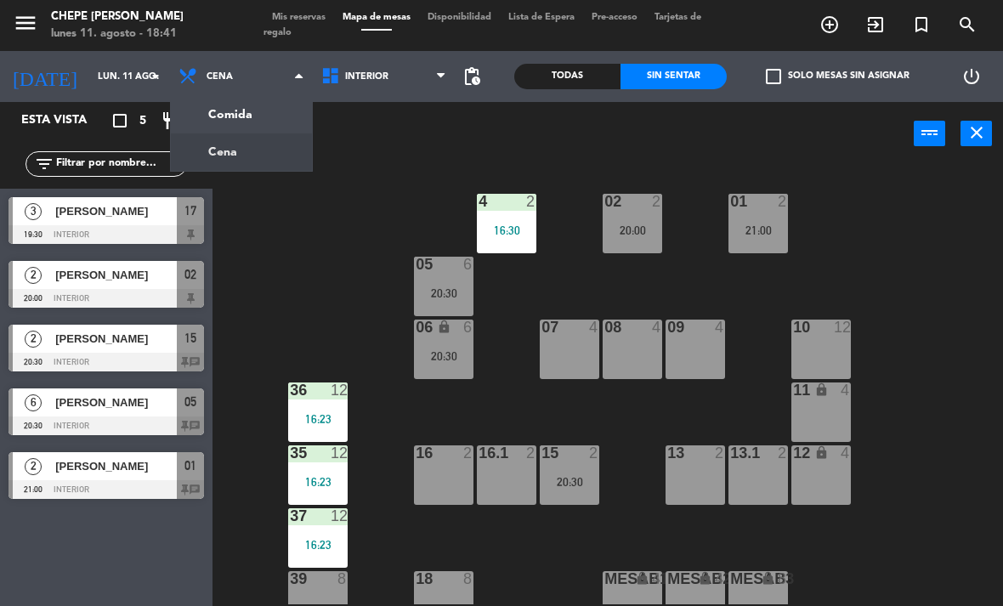
click at [211, 163] on ng-component "menu Chepe [PERSON_NAME] lunes 11. agosto - 18:41 Mis reservas Mapa de mesas Di…" at bounding box center [501, 303] width 1003 height 606
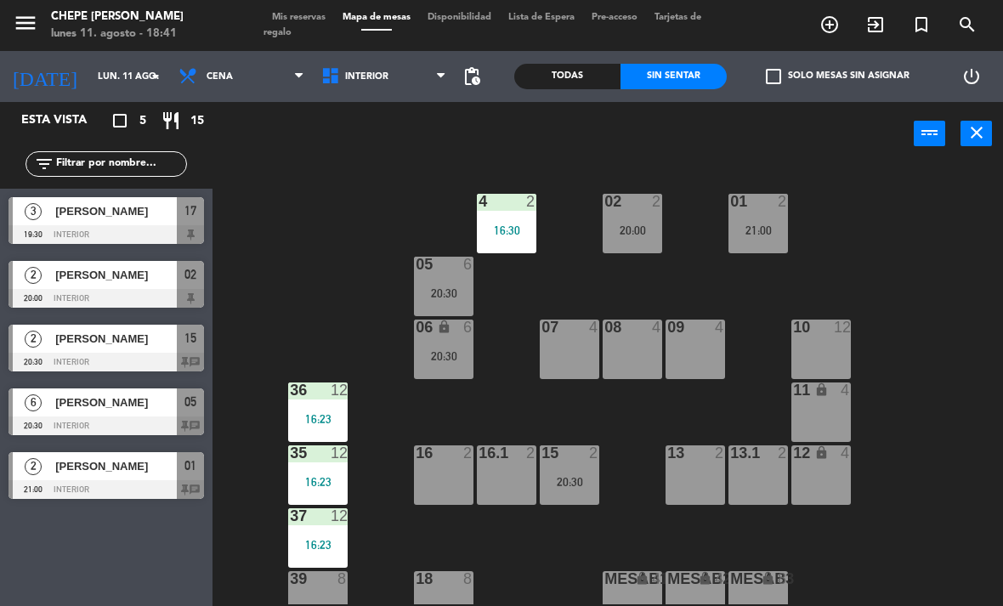
click at [105, 81] on input "lun. 11 ago." at bounding box center [152, 77] width 126 height 28
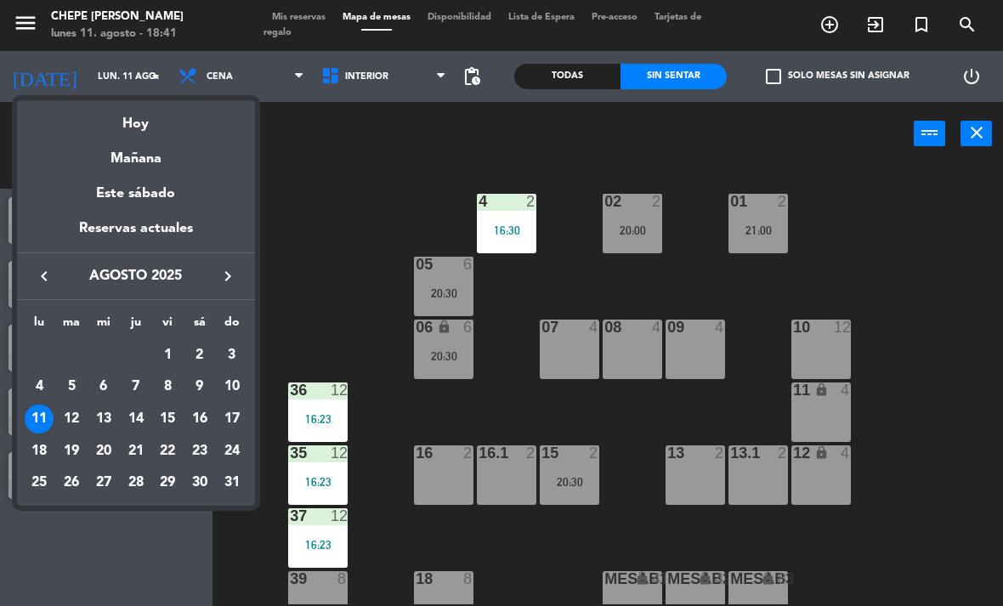
click at [123, 134] on div "Hoy" at bounding box center [136, 117] width 238 height 35
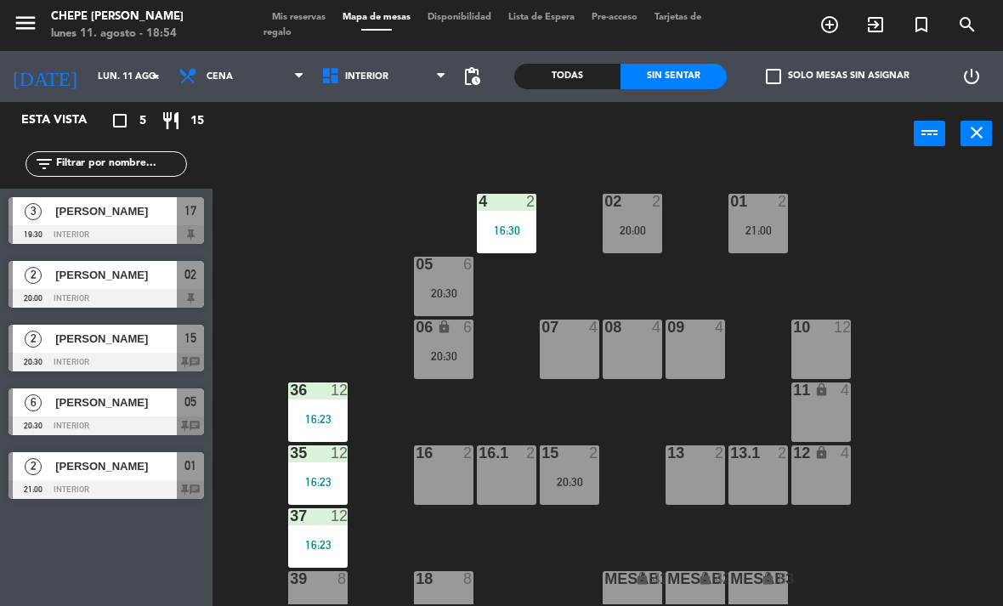
click at [563, 347] on div "07 4" at bounding box center [569, 349] width 59 height 59
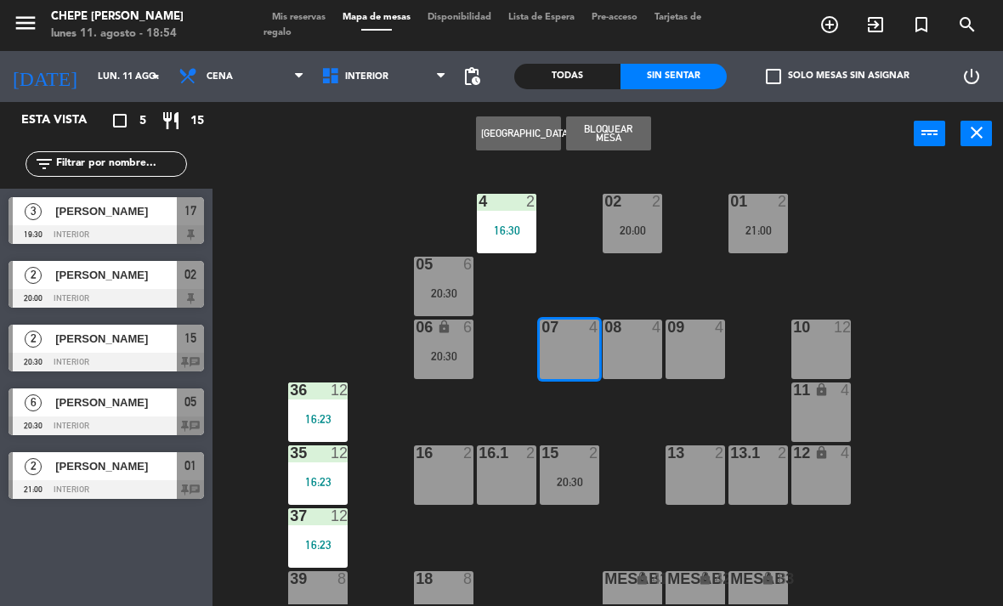
click at [510, 127] on button "[GEOGRAPHIC_DATA]" at bounding box center [518, 133] width 85 height 34
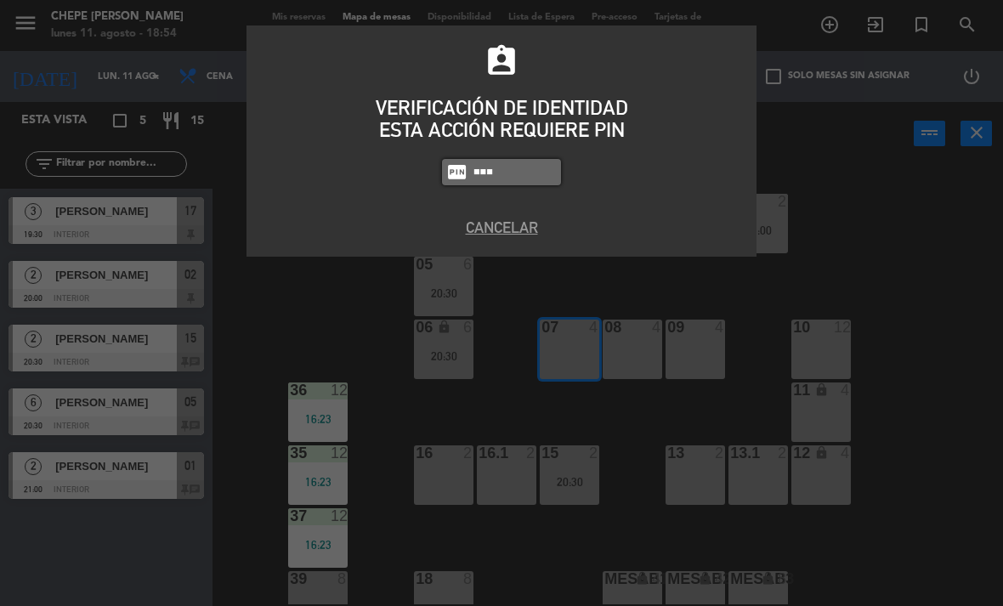
type input "9567"
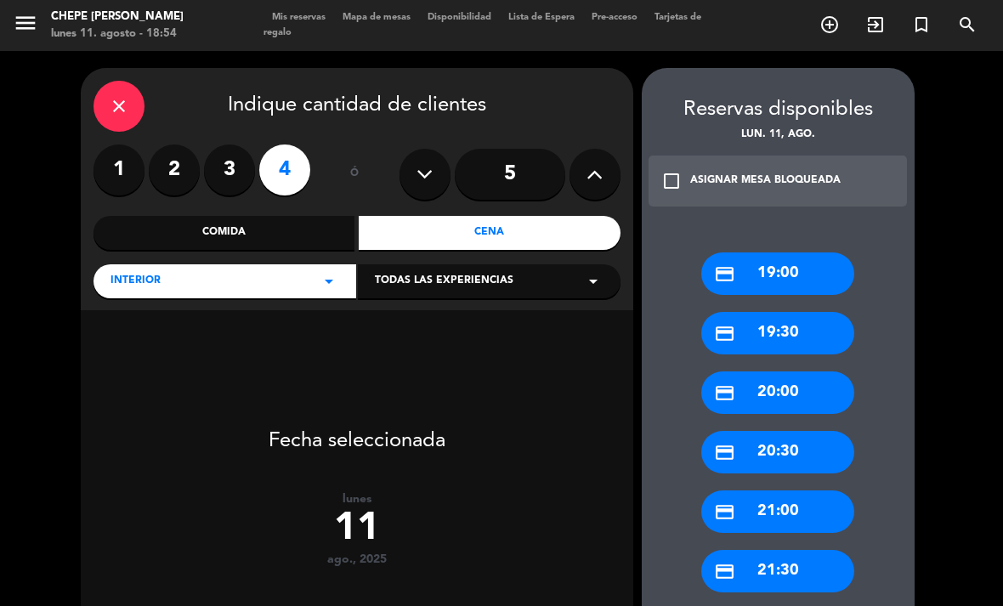
click at [183, 167] on label "2" at bounding box center [174, 169] width 51 height 51
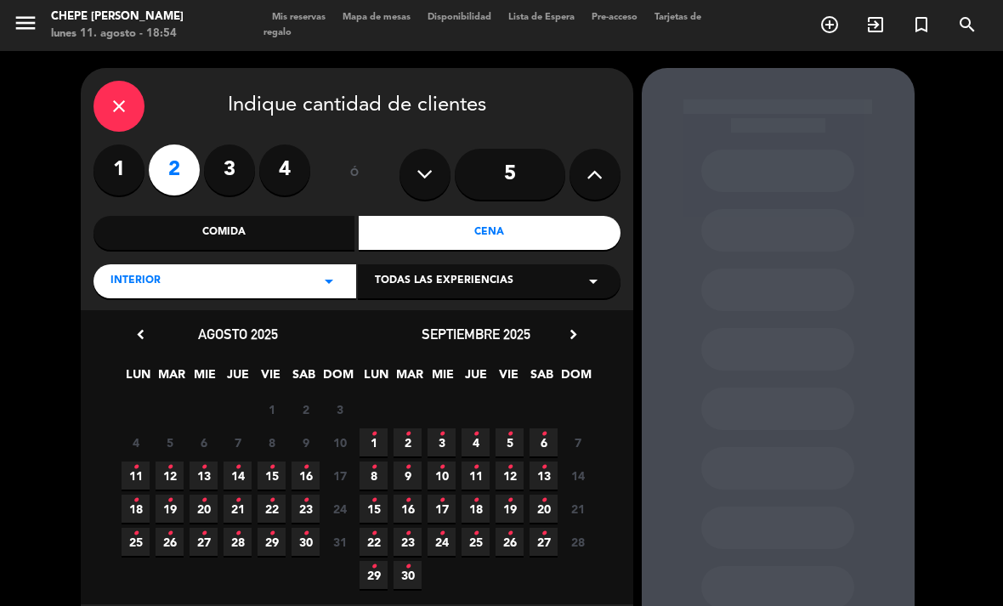
click at [143, 473] on span "11 •" at bounding box center [136, 476] width 28 height 28
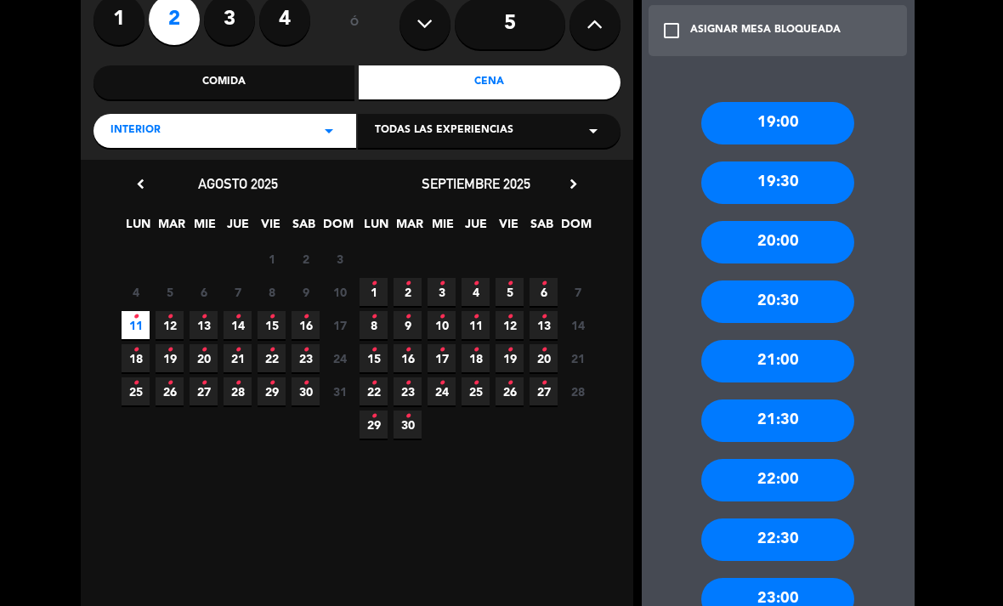
scroll to position [158, 0]
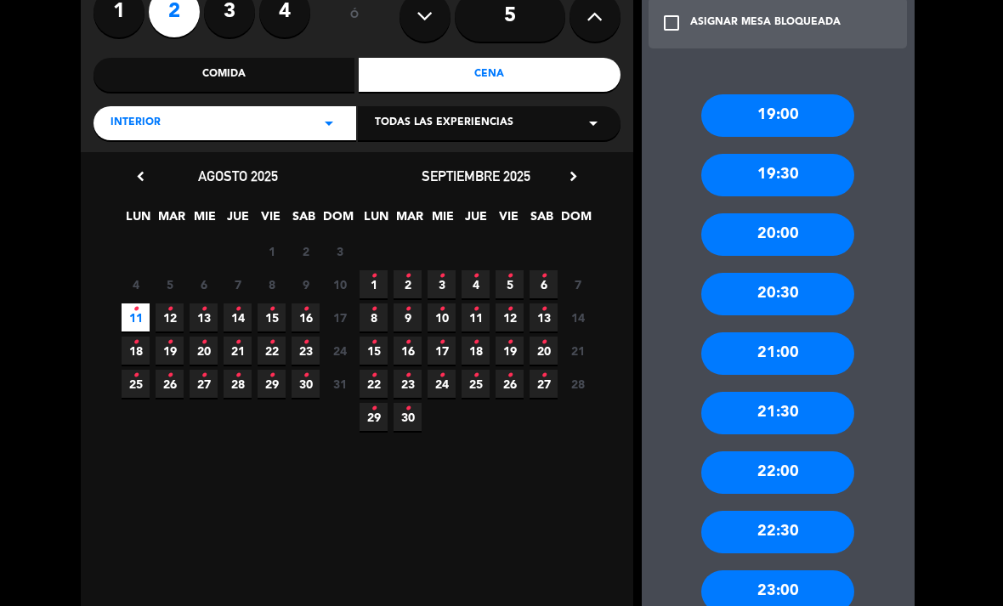
click at [802, 273] on div "20:30" at bounding box center [777, 294] width 153 height 42
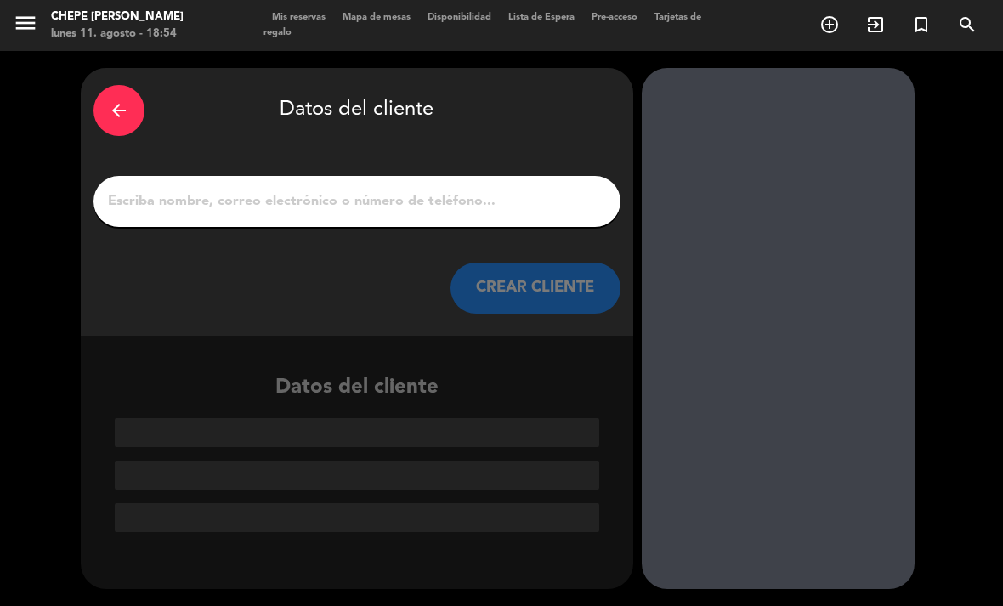
scroll to position [0, 0]
click at [499, 190] on input "1" at bounding box center [356, 202] width 501 height 24
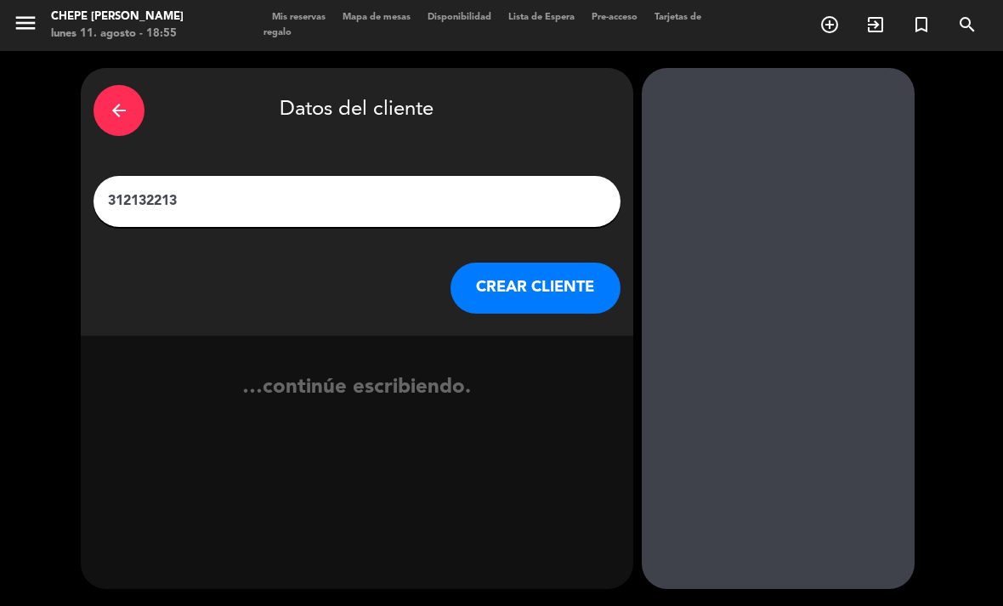
type input "3121322133"
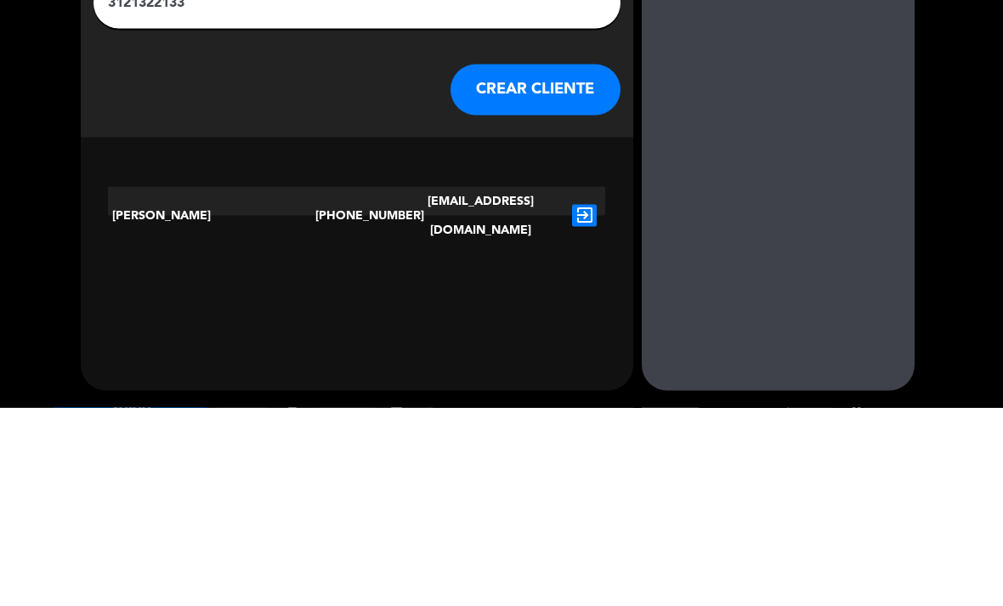
click at [584, 403] on icon "exit_to_app" at bounding box center [584, 414] width 25 height 22
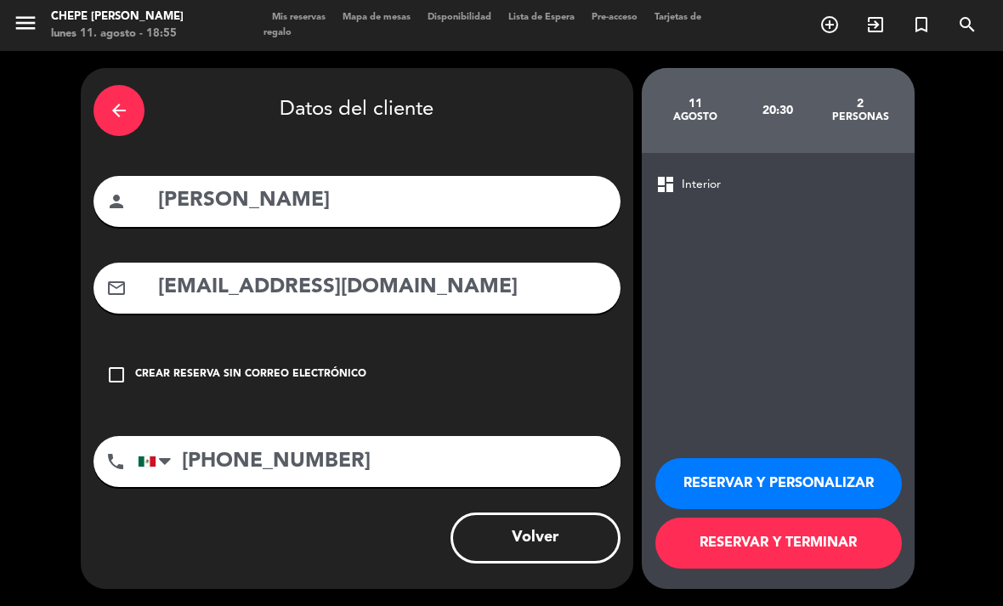
click at [779, 483] on button "RESERVAR Y PERSONALIZAR" at bounding box center [778, 483] width 246 height 51
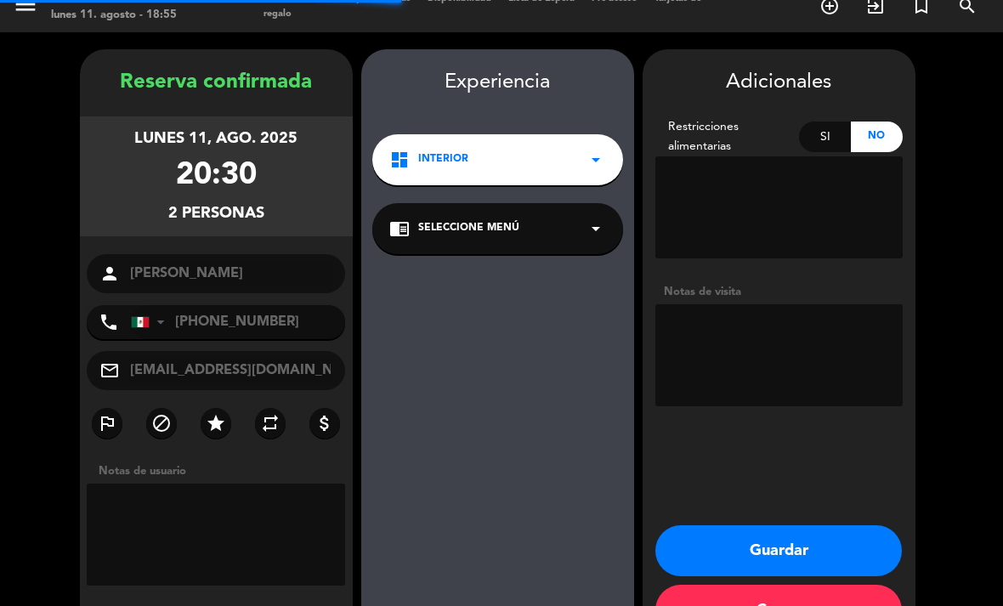
scroll to position [49, 0]
click at [745, 304] on textarea at bounding box center [778, 355] width 247 height 102
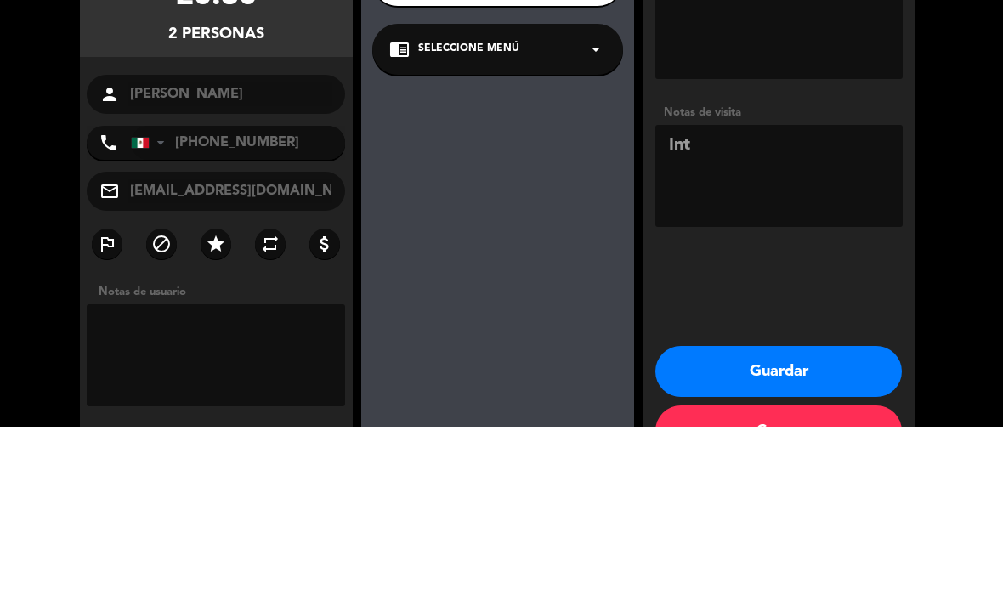
type textarea "Int"
click at [788, 66] on div "Adicionales Restricciones alimentarias Si No Notas de visita" at bounding box center [779, 239] width 273 height 347
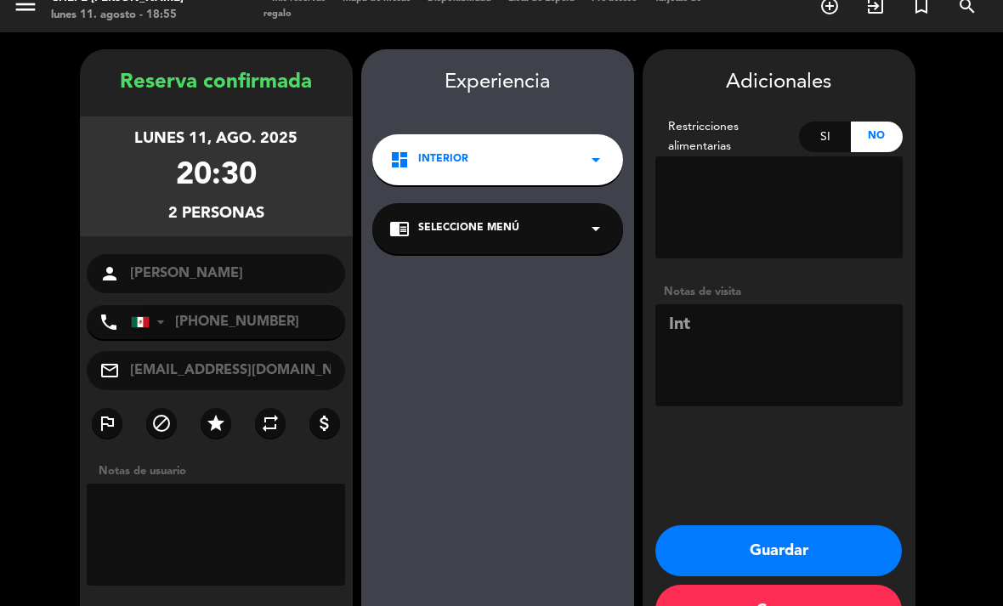
click at [818, 525] on button "Guardar" at bounding box center [778, 550] width 246 height 51
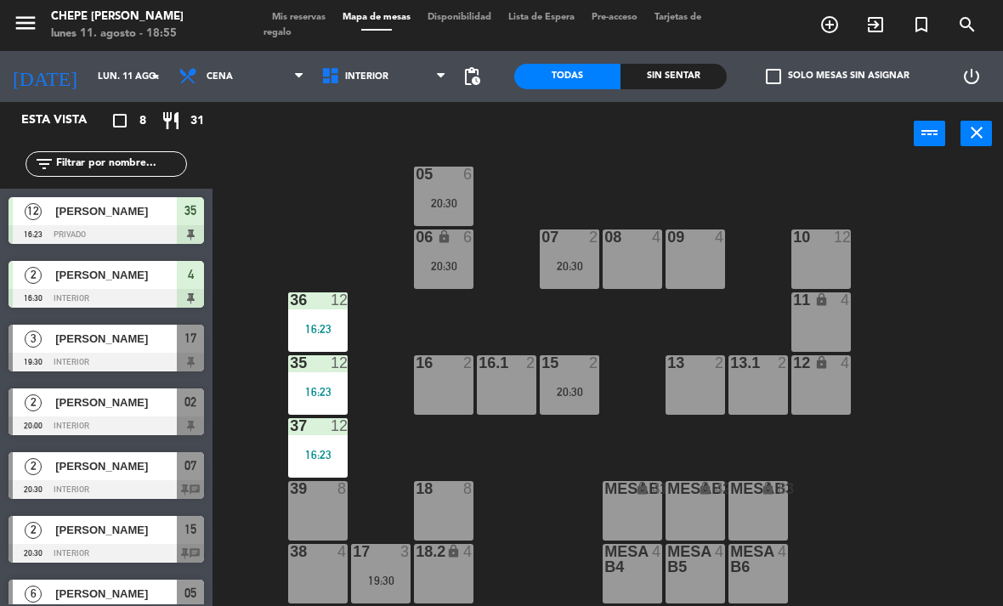
scroll to position [90, 0]
click at [588, 377] on div "15 2 20:30" at bounding box center [569, 384] width 59 height 59
click at [859, 527] on div "02 2 20:00 4 2 16:30 01 2 21:00 05 6 20:30 06 lock 6 20:30 07 2 20:30 09 4 10 1…" at bounding box center [613, 384] width 780 height 440
